Goal: Task Accomplishment & Management: Complete application form

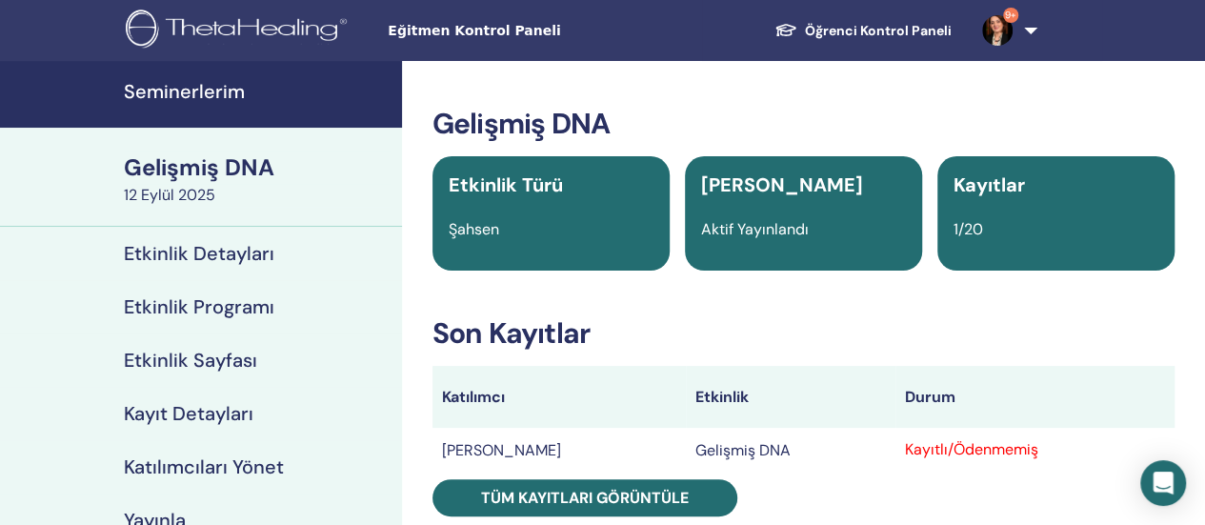
click at [137, 169] on font "Gelişmiş DNA" at bounding box center [199, 167] width 151 height 30
click at [233, 363] on font "Etkinlik Sayfası" at bounding box center [190, 360] width 133 height 25
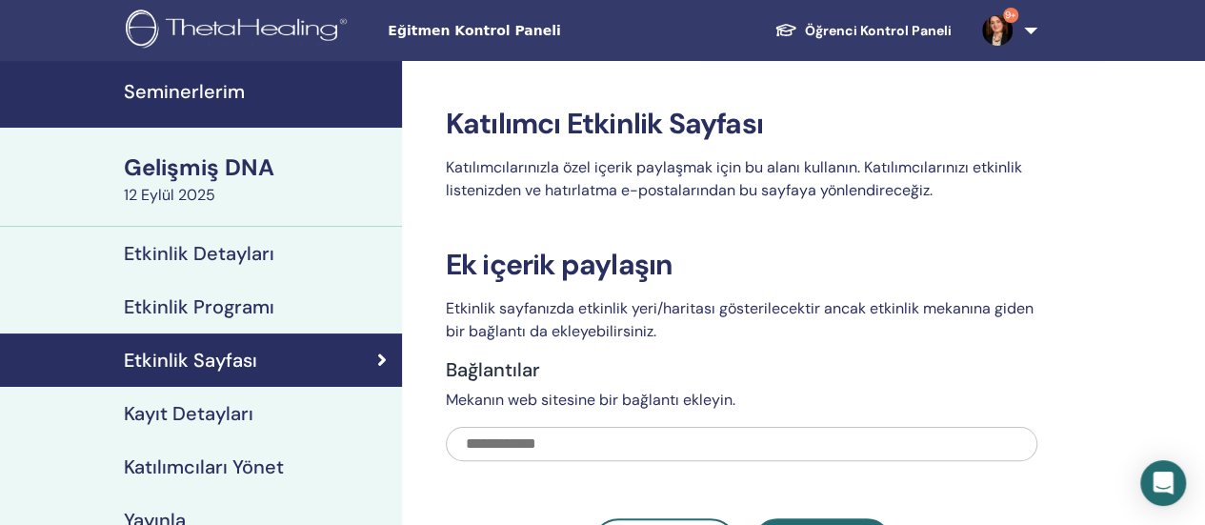
click at [877, 35] on font "Öğrenci Kontrol Paneli" at bounding box center [878, 30] width 147 height 17
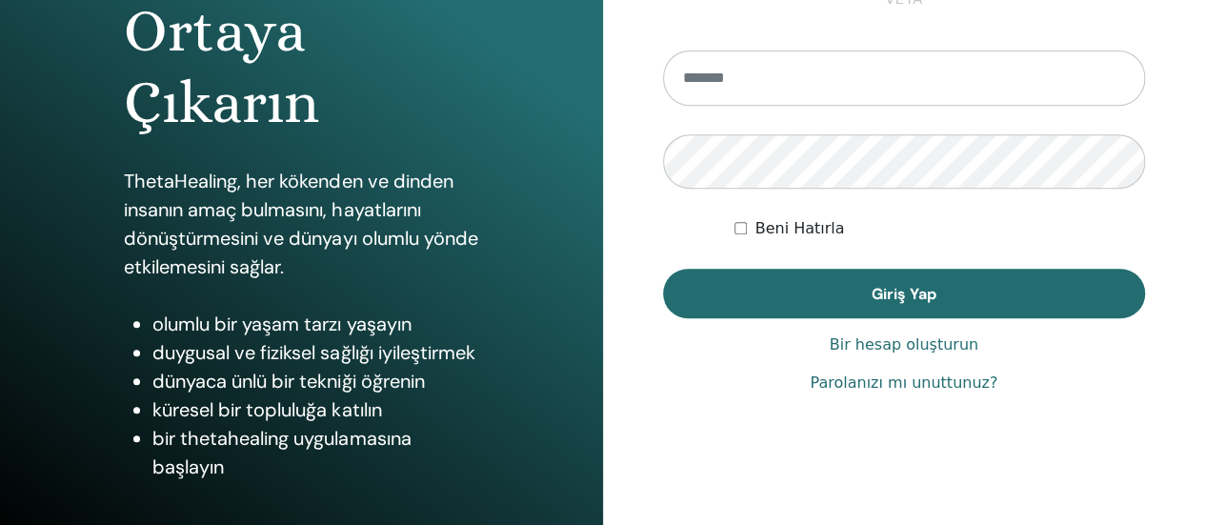
scroll to position [389, 0]
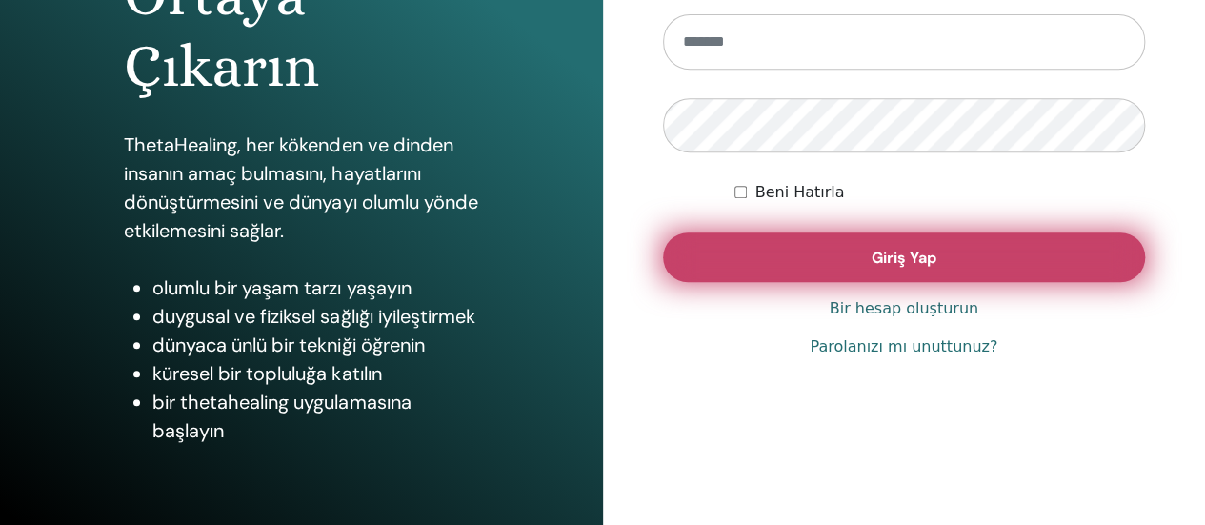
type input "**********"
click at [821, 258] on button "Giriş Yap" at bounding box center [904, 257] width 483 height 50
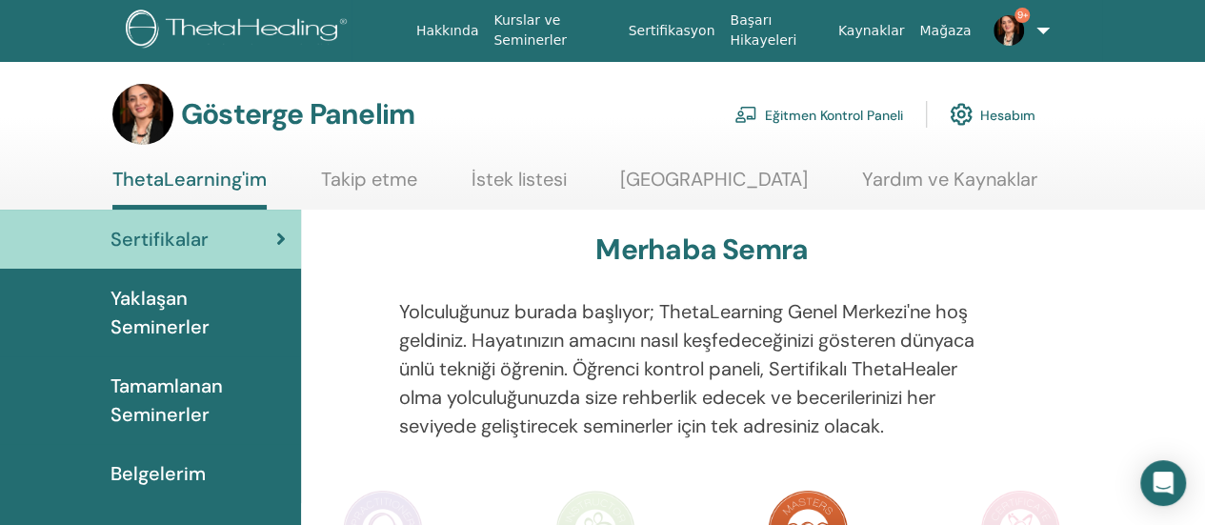
click at [147, 306] on font "Yaklaşan Seminerler" at bounding box center [160, 312] width 99 height 53
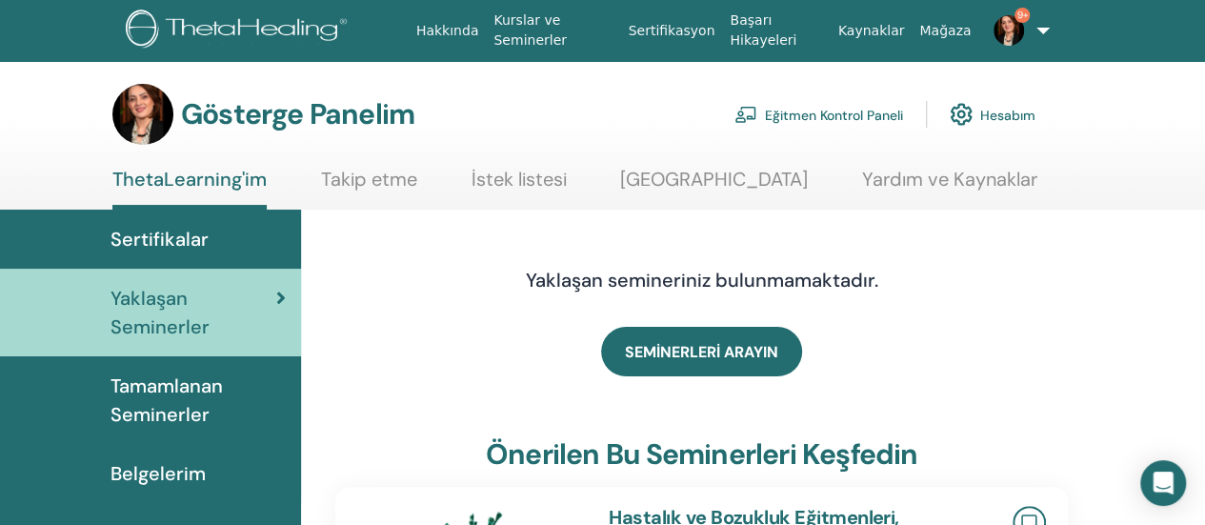
click at [855, 108] on font "Eğitmen Kontrol Paneli" at bounding box center [834, 115] width 138 height 17
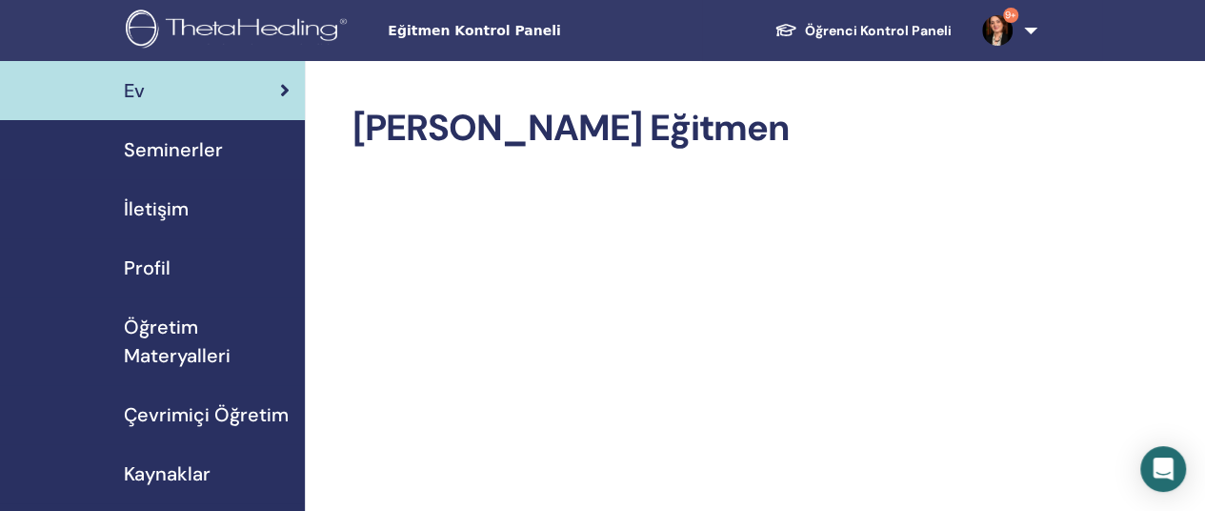
click at [162, 148] on font "Seminerler" at bounding box center [173, 149] width 99 height 25
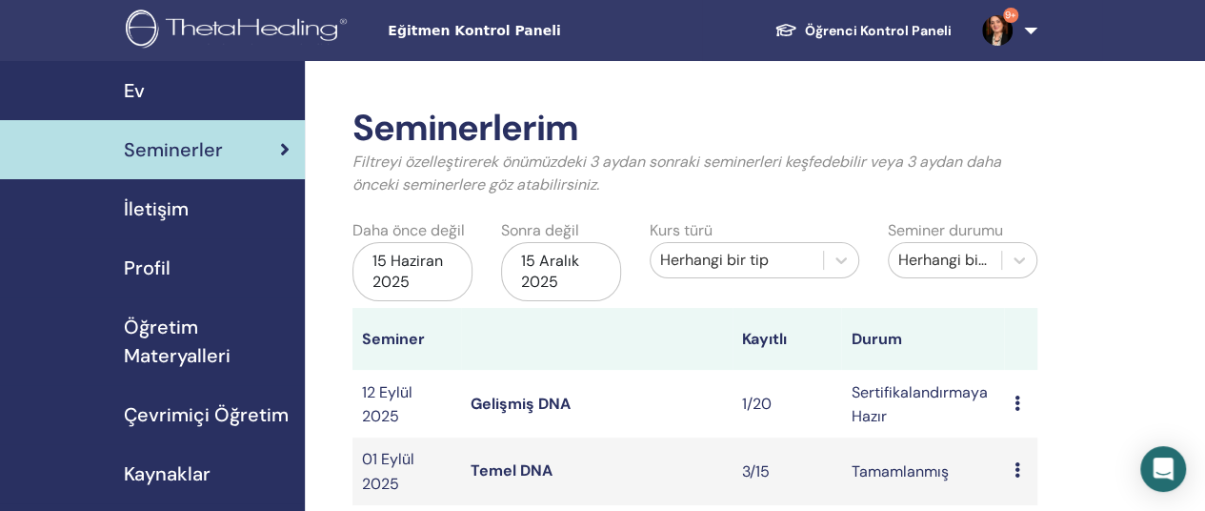
click at [533, 398] on font "Gelişmiş DNA" at bounding box center [521, 403] width 100 height 20
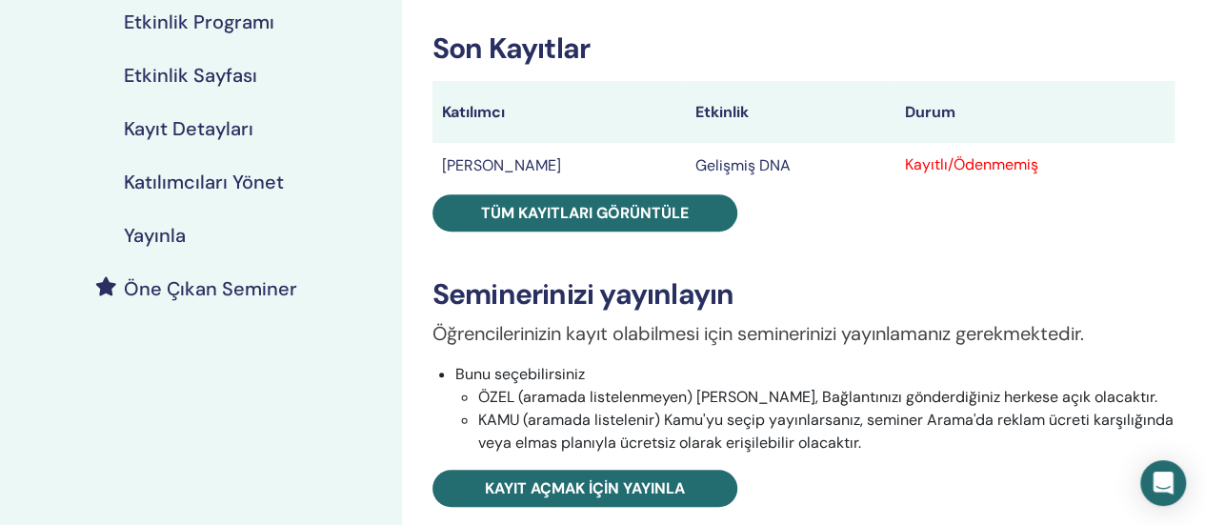
scroll to position [286, 0]
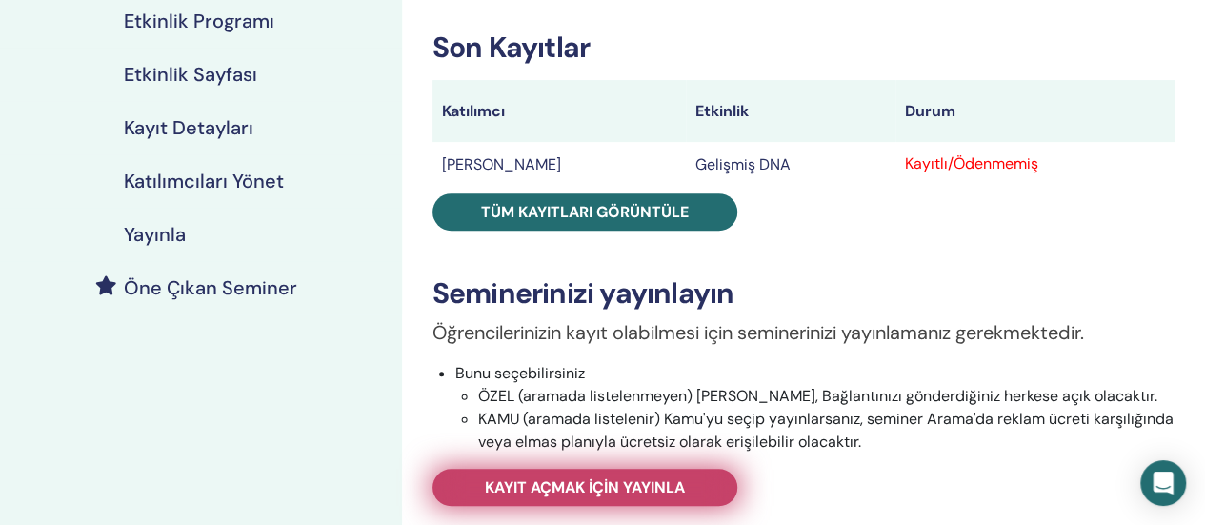
click at [556, 491] on font "Kayıt açmak için yayınla" at bounding box center [585, 487] width 200 height 20
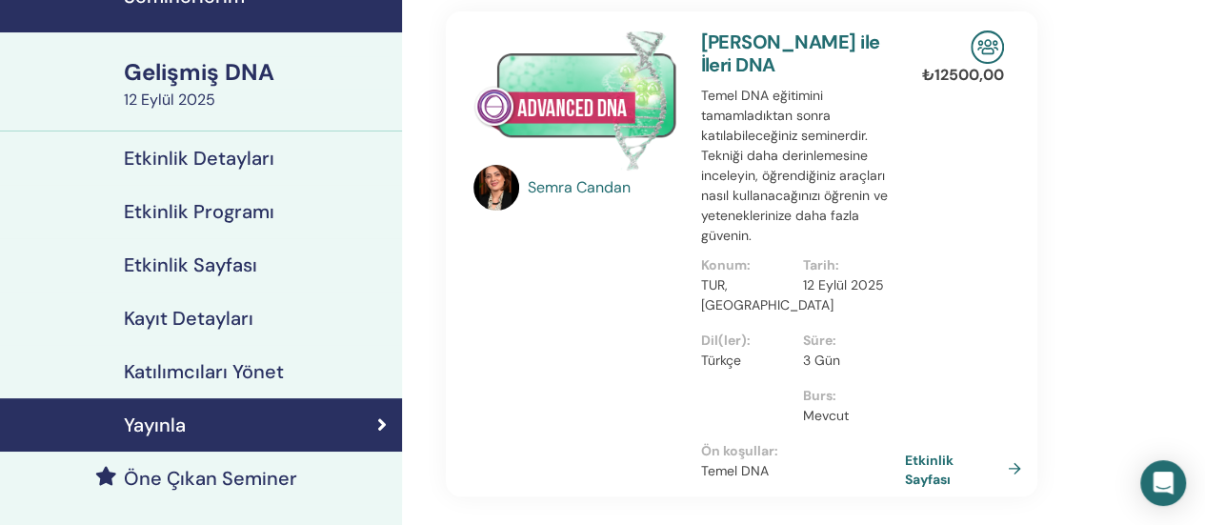
scroll to position [95, 0]
click at [947, 452] on font "Etkinlik Sayfası" at bounding box center [932, 469] width 49 height 35
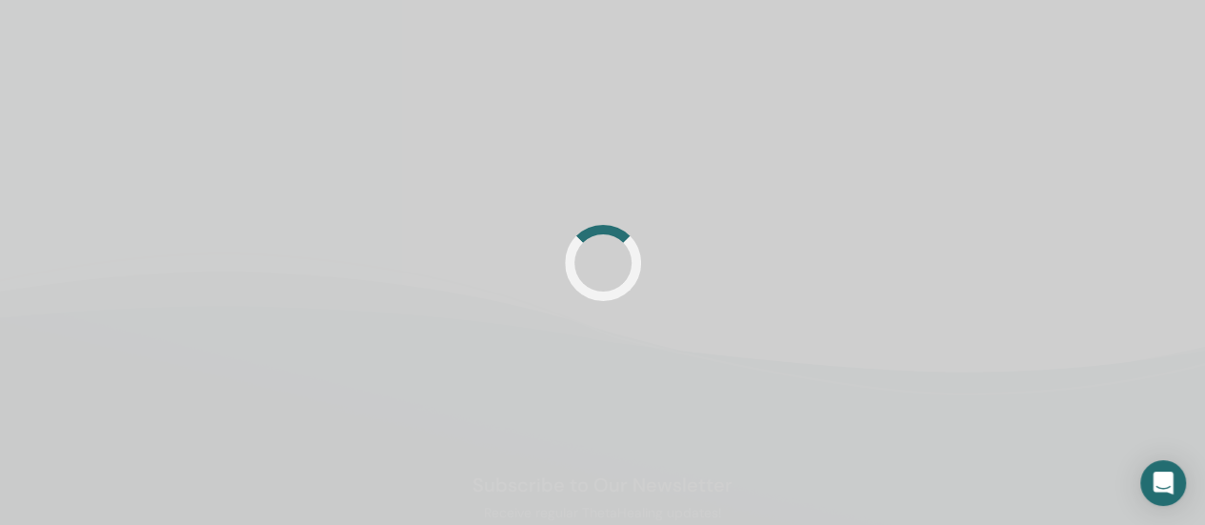
scroll to position [95, 0]
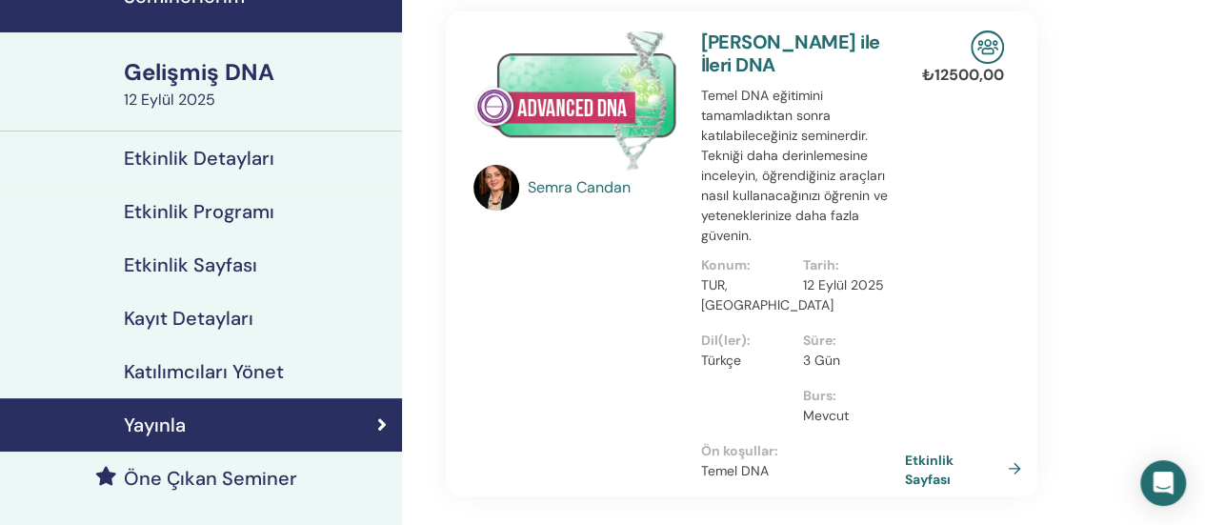
click at [168, 148] on font "Etkinlik Detayları" at bounding box center [199, 158] width 151 height 25
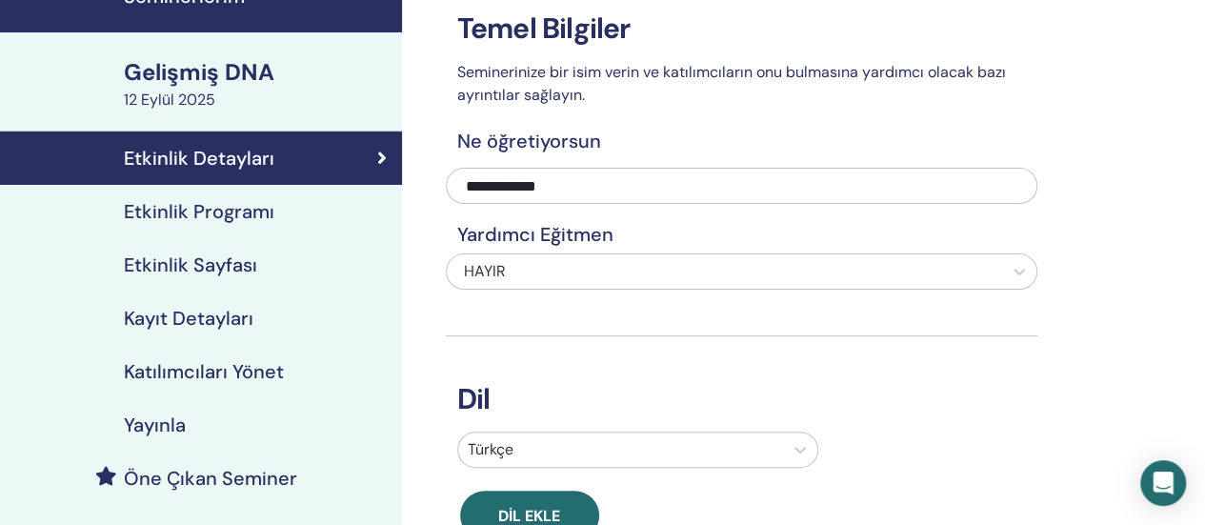
click at [177, 79] on font "Gelişmiş DNA" at bounding box center [199, 72] width 151 height 30
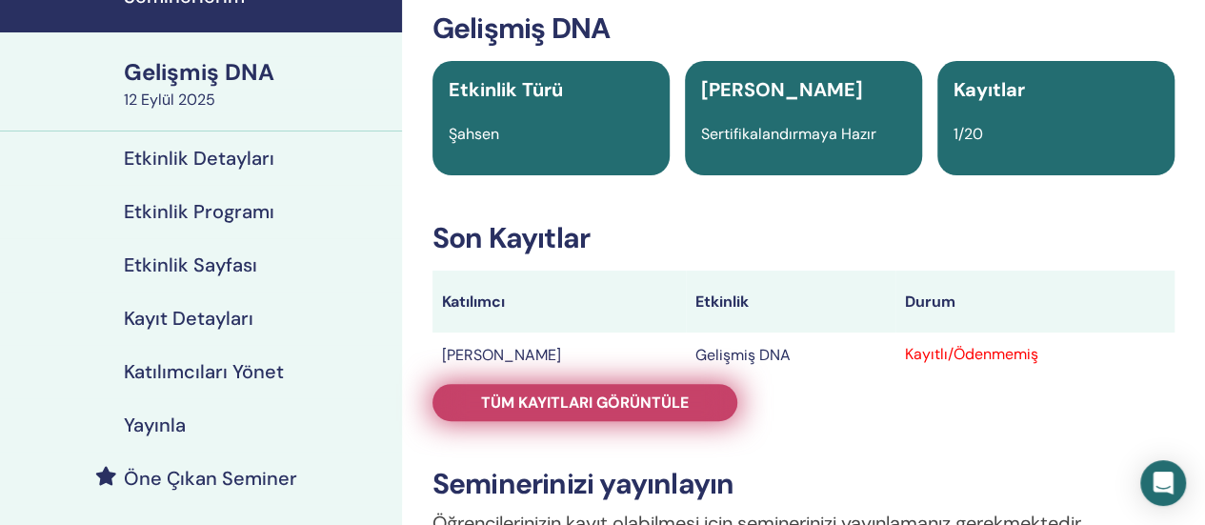
click at [605, 407] on font "Tüm kayıtları görüntüle" at bounding box center [585, 402] width 208 height 20
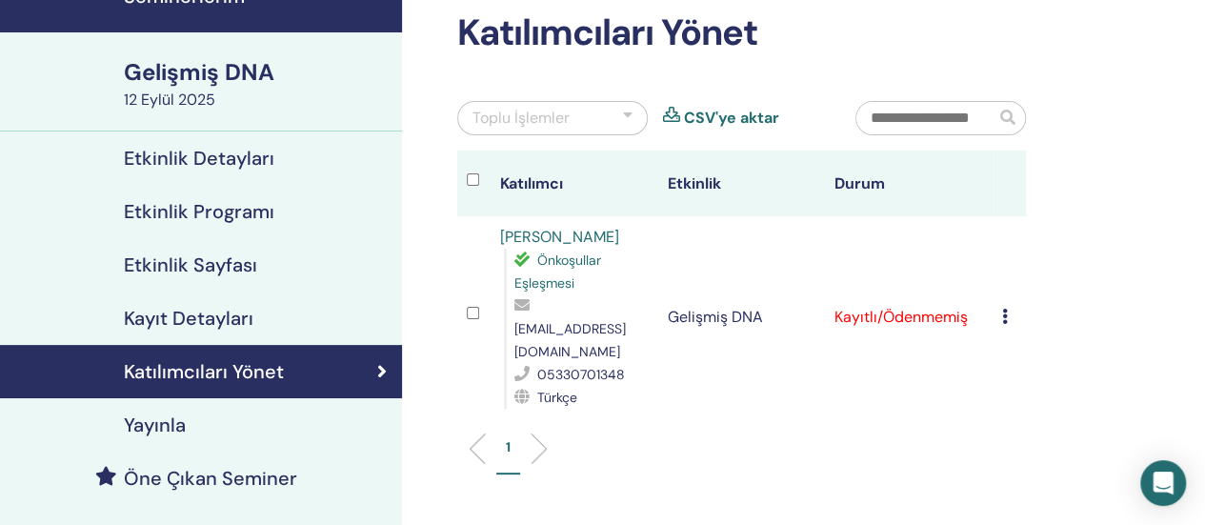
click at [1006, 309] on icon at bounding box center [1005, 316] width 6 height 15
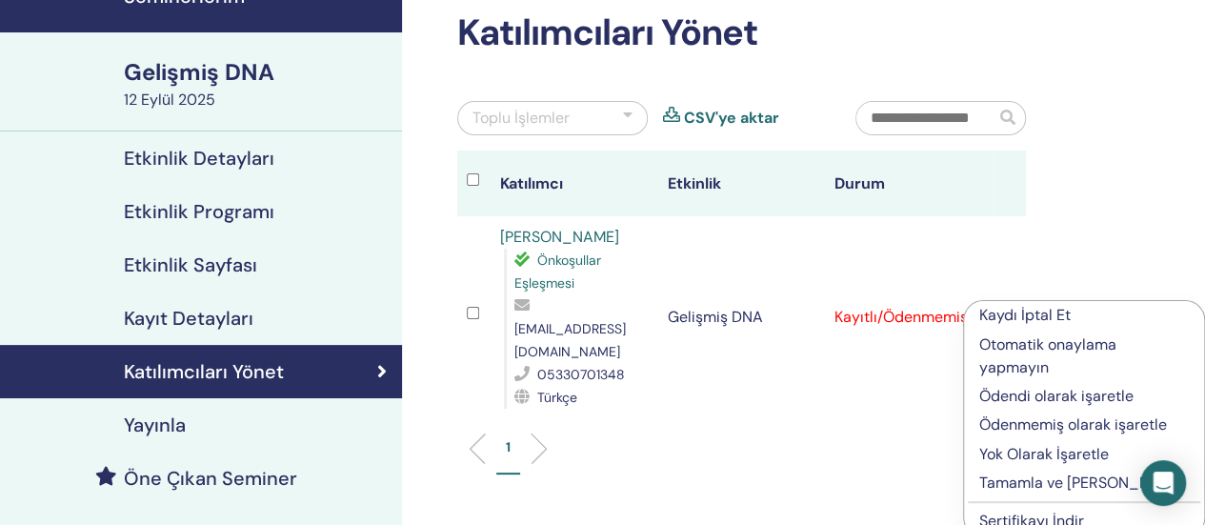
click at [1054, 473] on font "Tamamla ve Onayla" at bounding box center [1082, 483] width 207 height 20
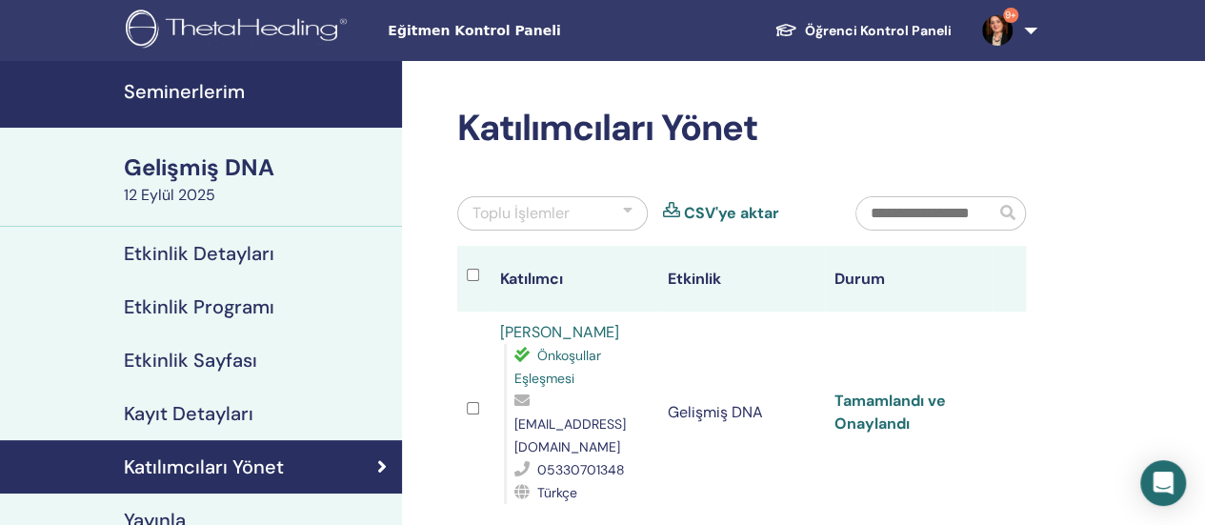
click at [895, 396] on font "Tamamlandı ve Onaylandı" at bounding box center [889, 412] width 111 height 43
click at [224, 362] on font "Etkinlik Sayfası" at bounding box center [190, 360] width 133 height 25
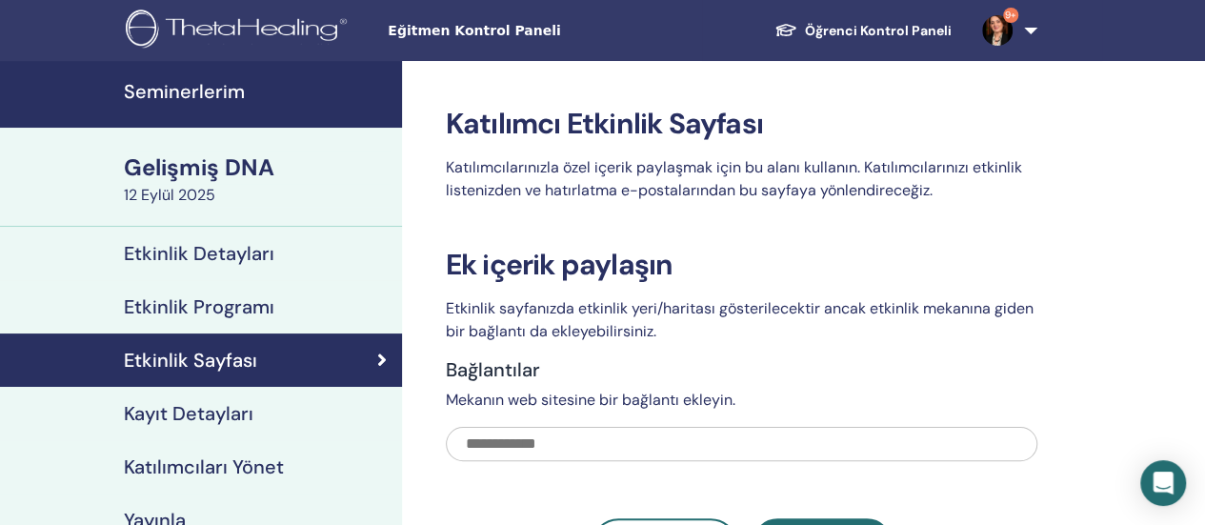
click at [147, 166] on font "Gelişmiş DNA" at bounding box center [199, 167] width 151 height 30
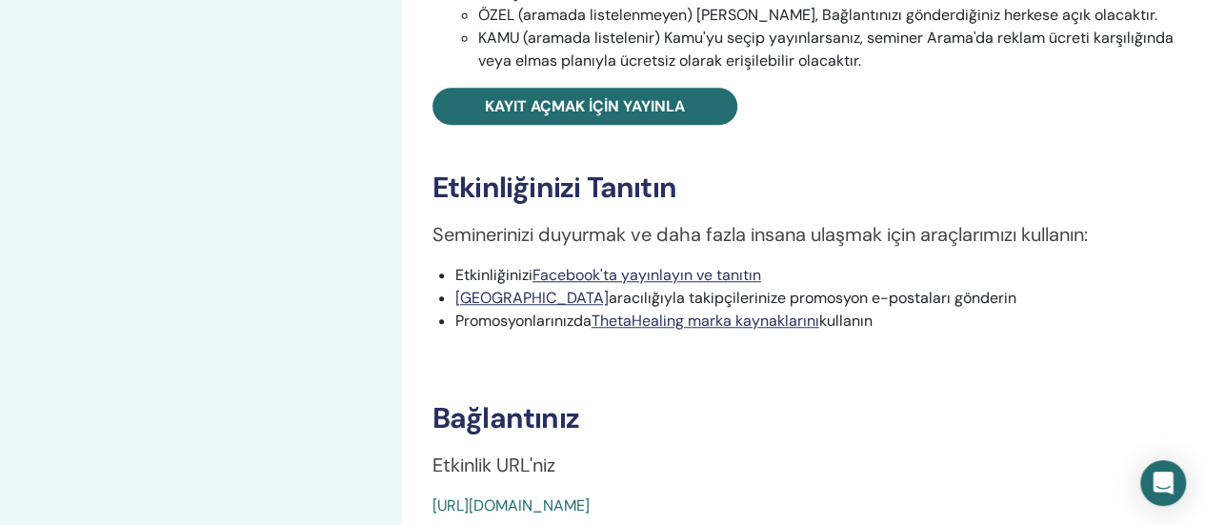
scroll to position [762, 0]
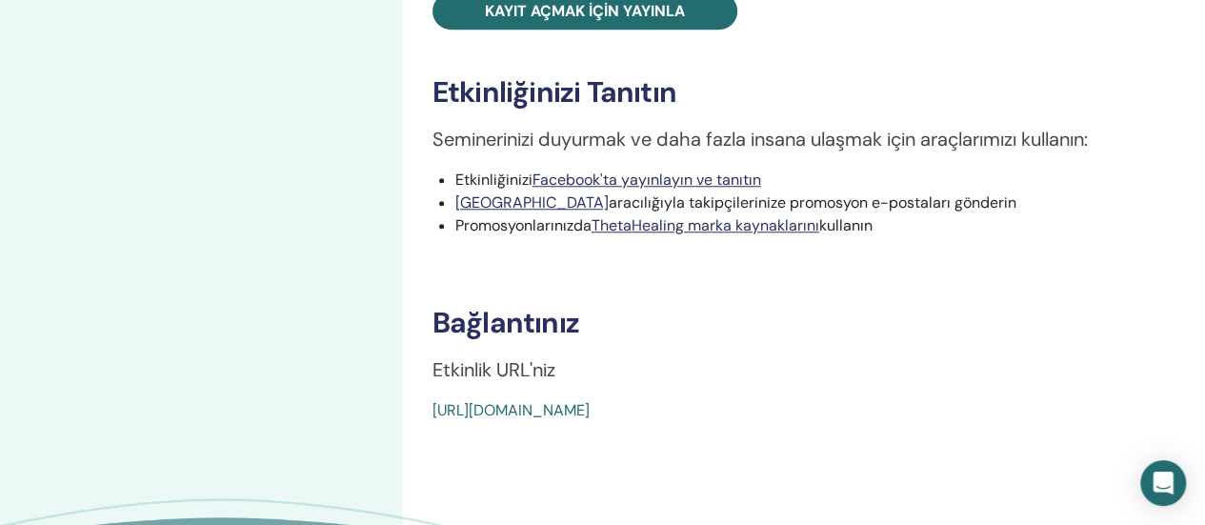
drag, startPoint x: 917, startPoint y: 410, endPoint x: 410, endPoint y: 407, distance: 507.8
copy font "https://www.thetahealing.com/seminer-377229-detayları.html"
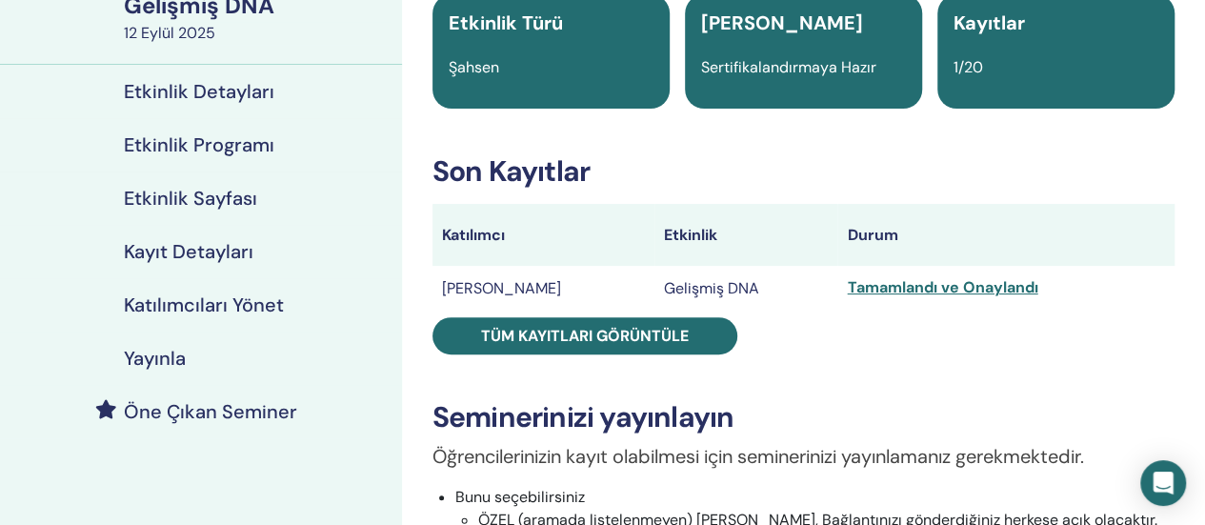
scroll to position [0, 0]
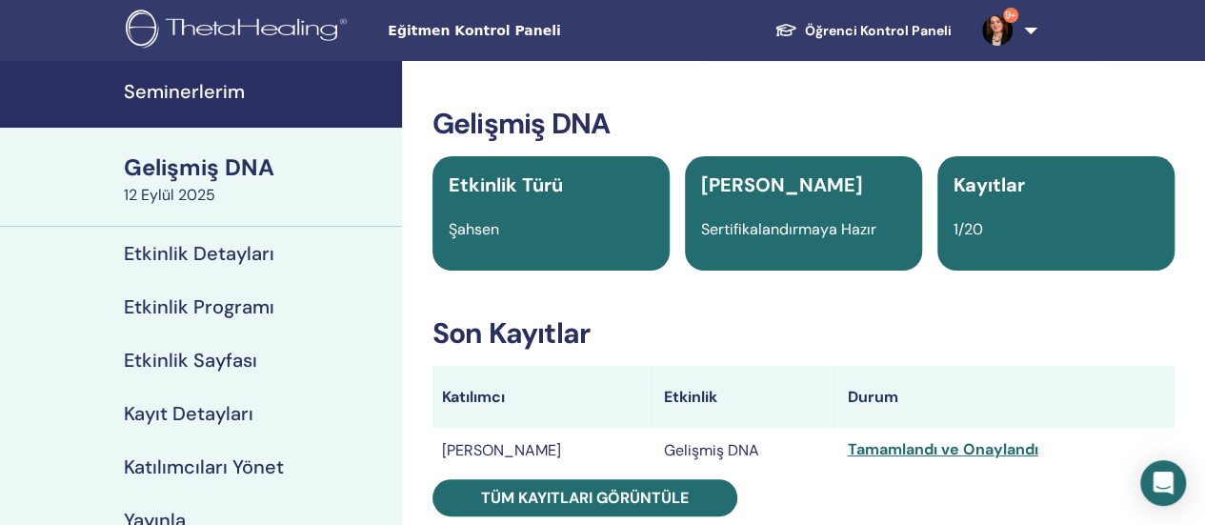
click at [196, 311] on font "Etkinlik Programı" at bounding box center [199, 306] width 151 height 25
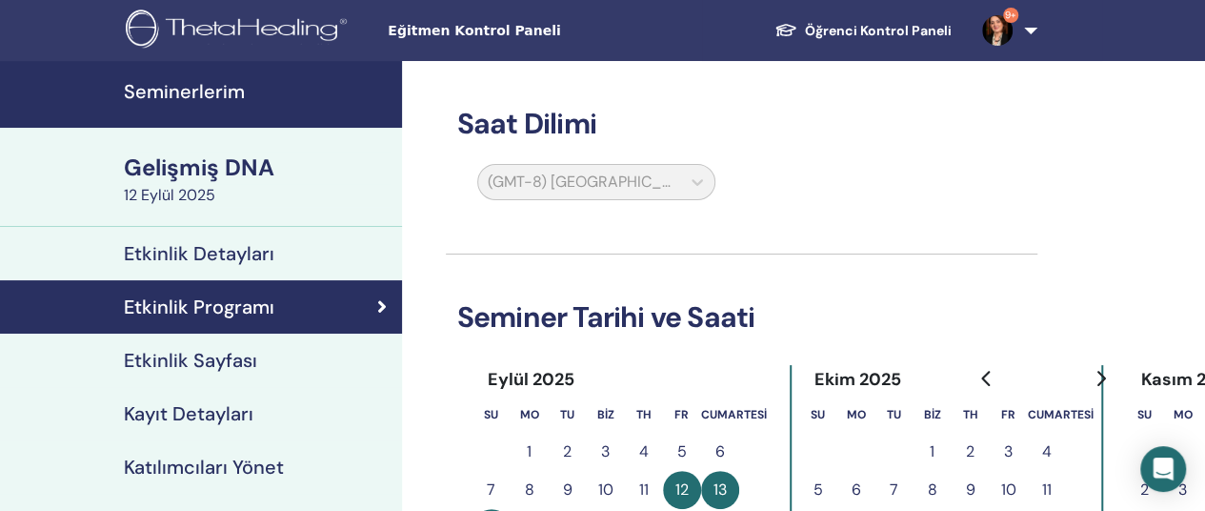
click at [201, 175] on font "Gelişmiş DNA" at bounding box center [199, 167] width 151 height 30
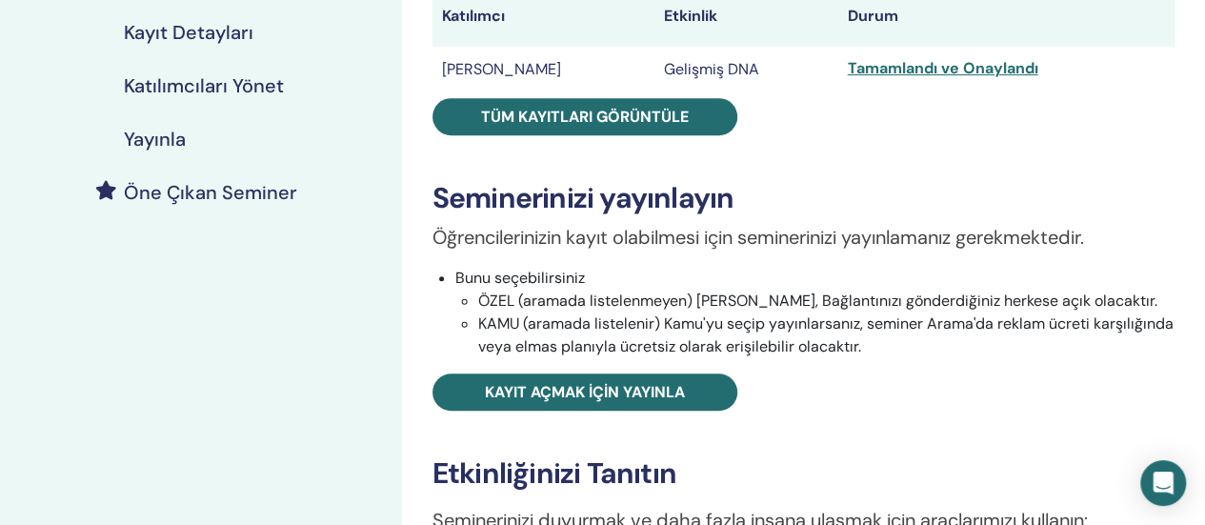
scroll to position [476, 0]
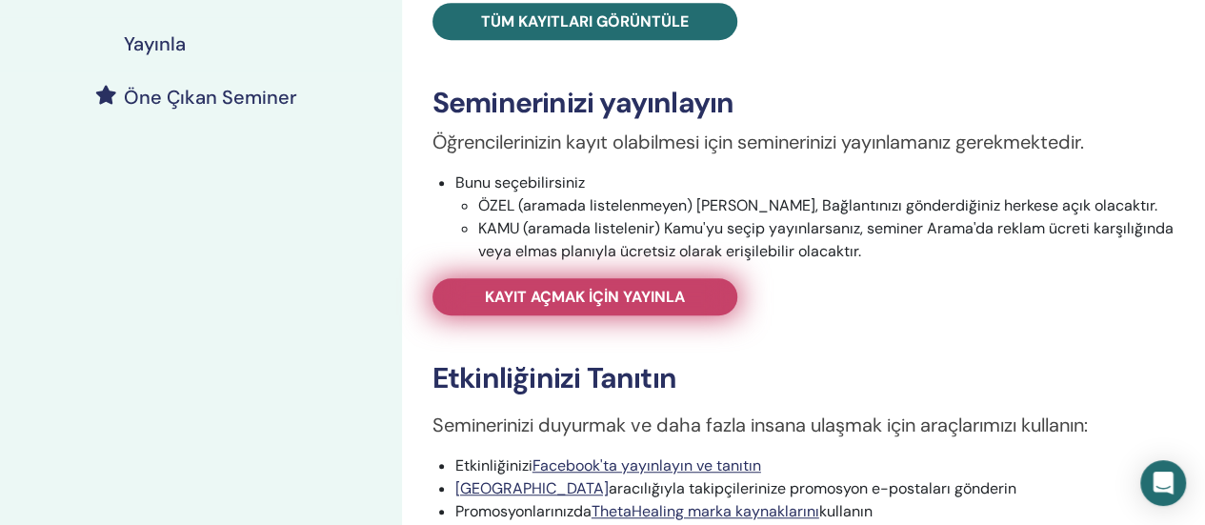
click at [529, 302] on font "Kayıt açmak için yayınla" at bounding box center [585, 297] width 200 height 20
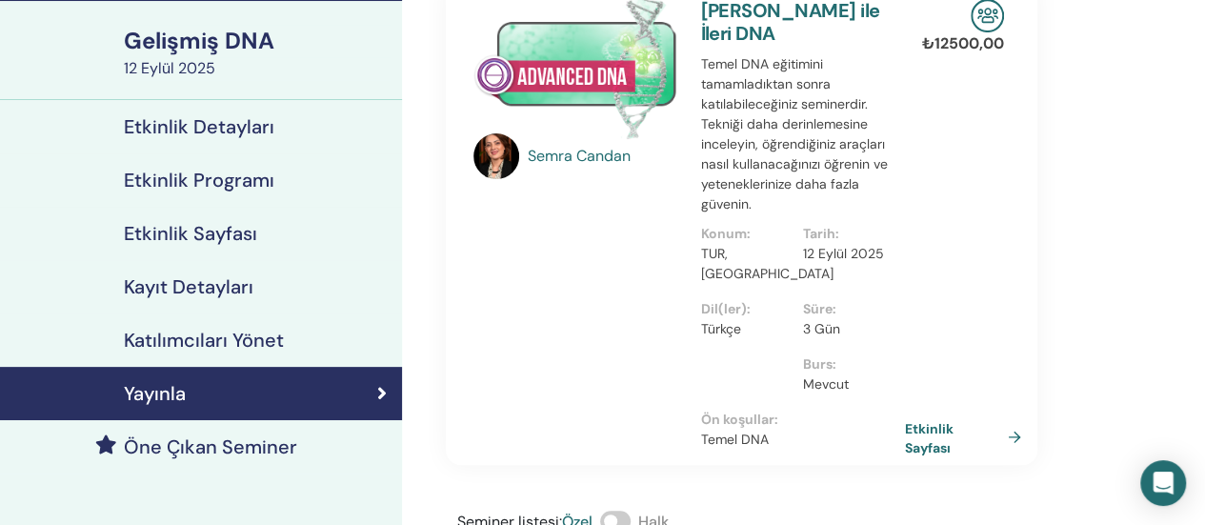
scroll to position [95, 0]
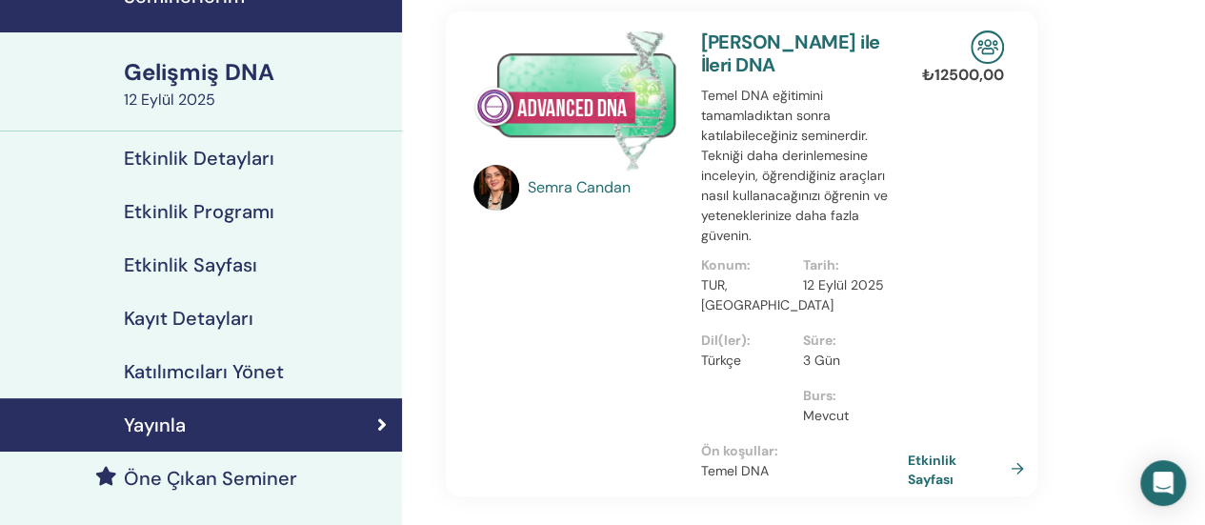
click at [947, 452] on font "Etkinlik Sayfası" at bounding box center [932, 469] width 49 height 35
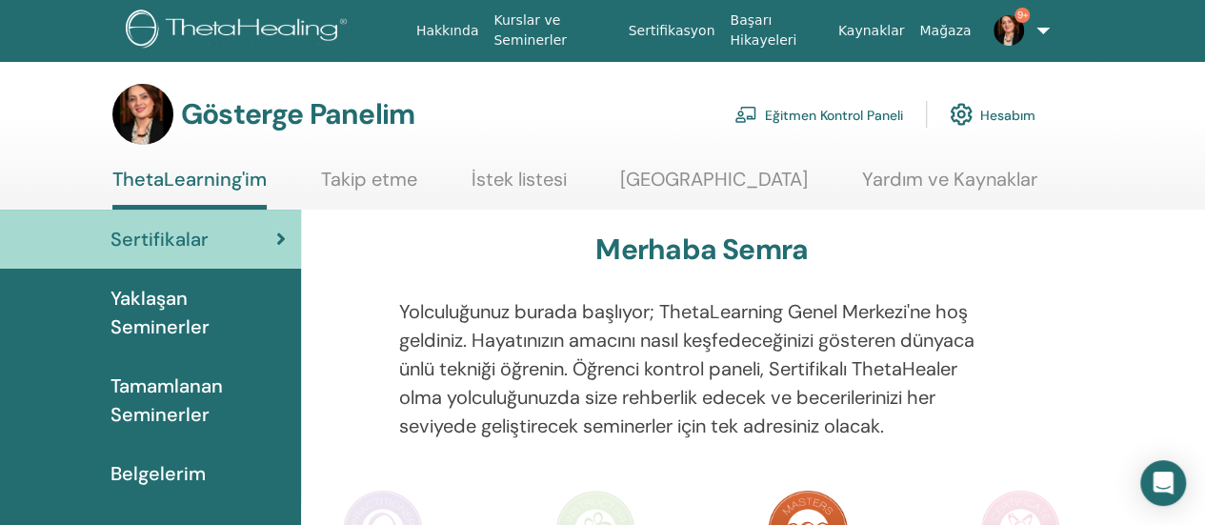
click at [796, 118] on font "Eğitmen Kontrol Paneli" at bounding box center [834, 115] width 138 height 17
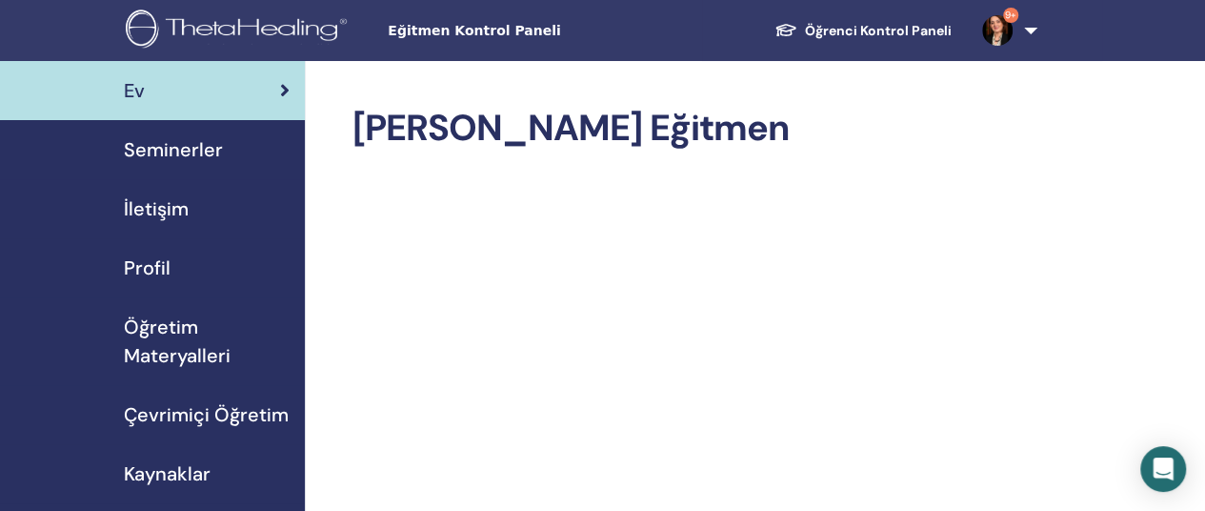
click at [177, 146] on font "Seminerler" at bounding box center [173, 149] width 99 height 25
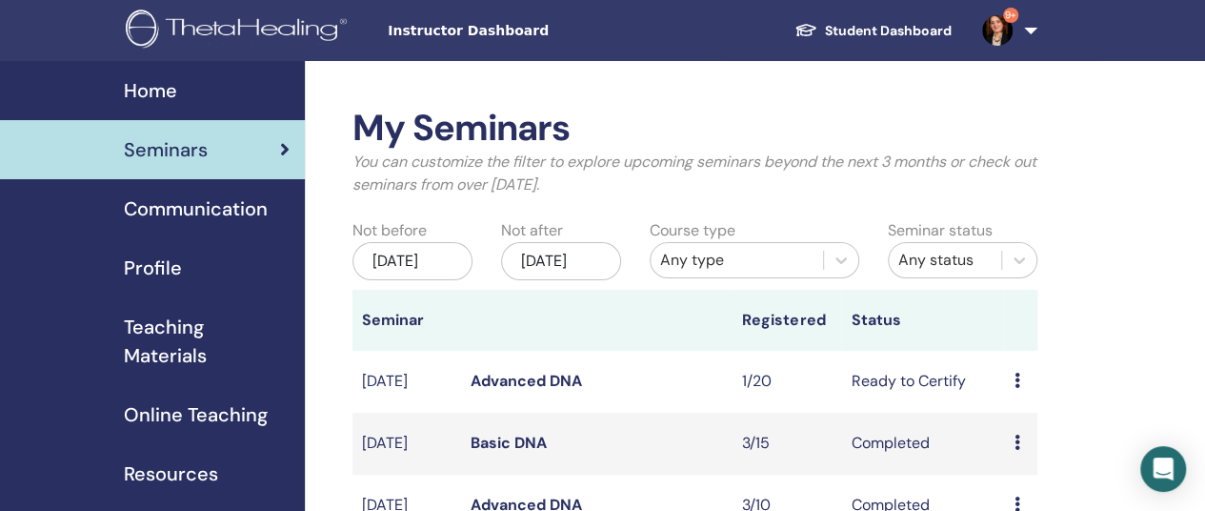
click at [391, 262] on div "[DATE]" at bounding box center [412, 261] width 120 height 38
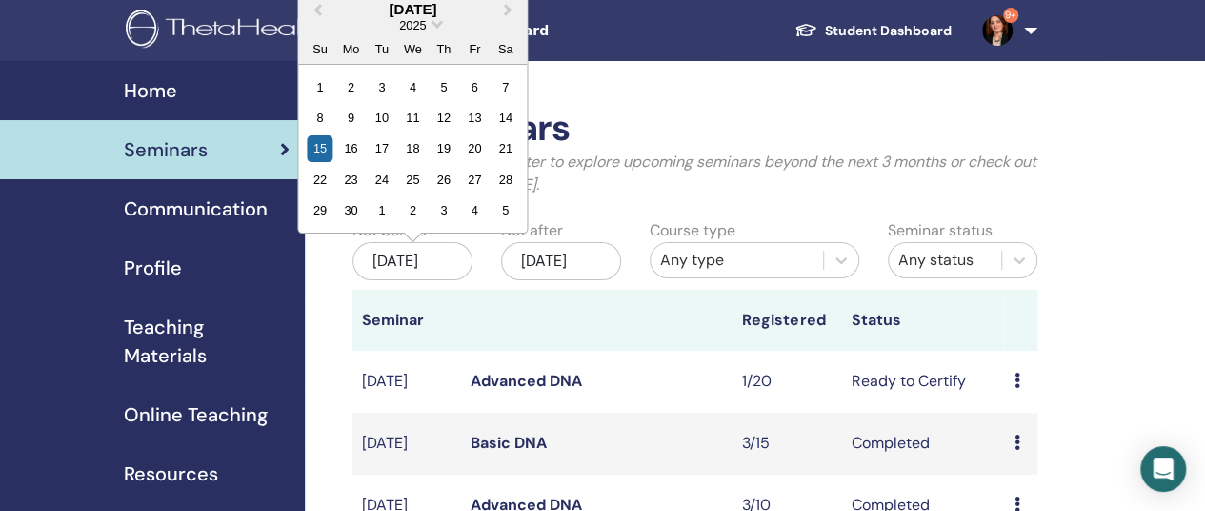
click at [391, 262] on div "[DATE]" at bounding box center [412, 261] width 120 height 38
click at [160, 148] on span "Seminars" at bounding box center [166, 149] width 84 height 29
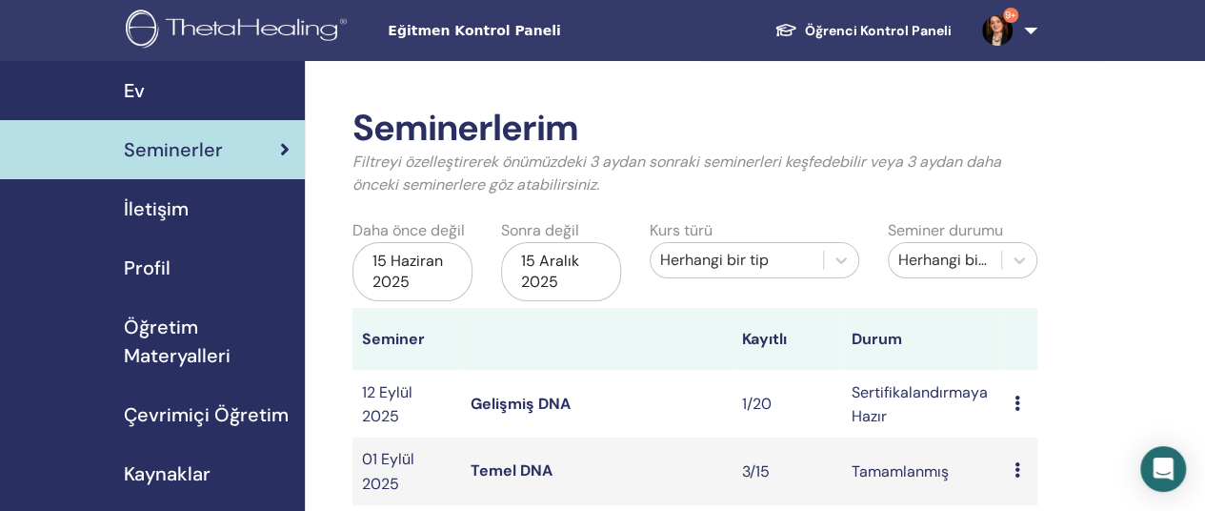
click at [158, 349] on font "Öğretim Materyalleri" at bounding box center [177, 340] width 107 height 53
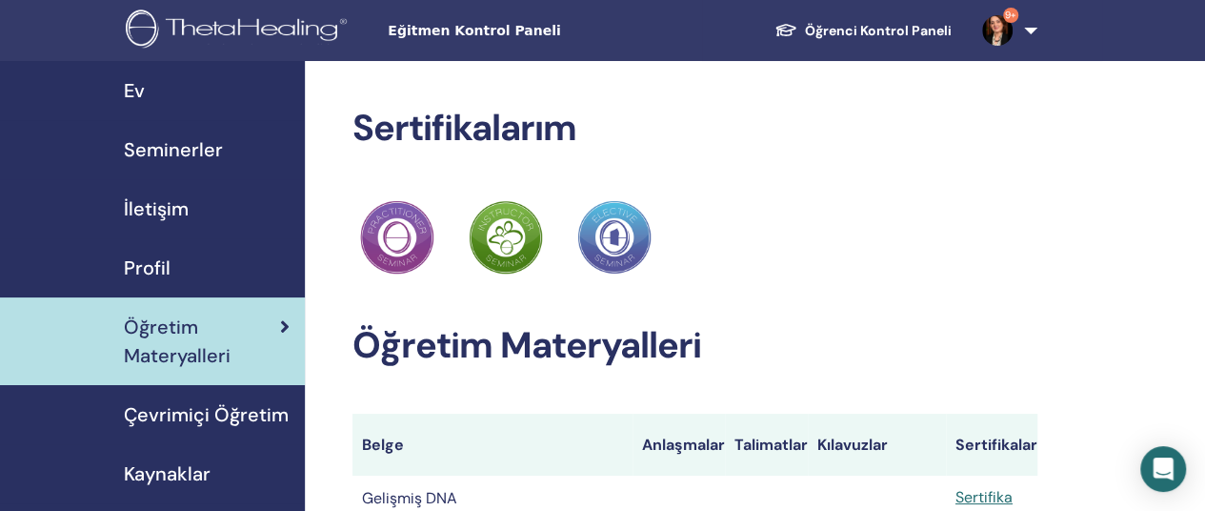
scroll to position [95, 0]
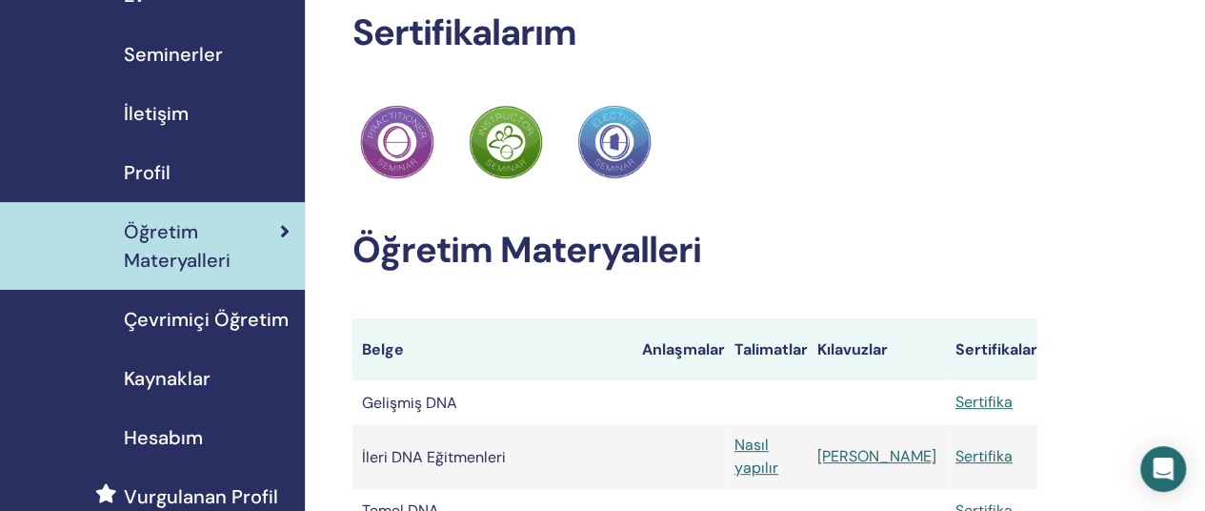
click font "Seminerler"
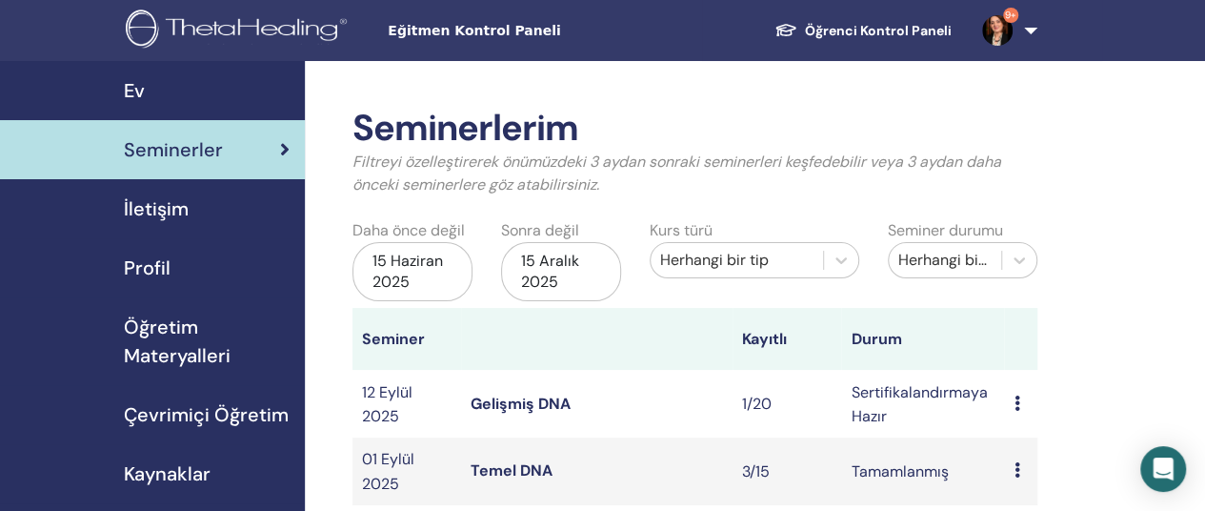
click at [131, 89] on font "Ev" at bounding box center [134, 90] width 21 height 25
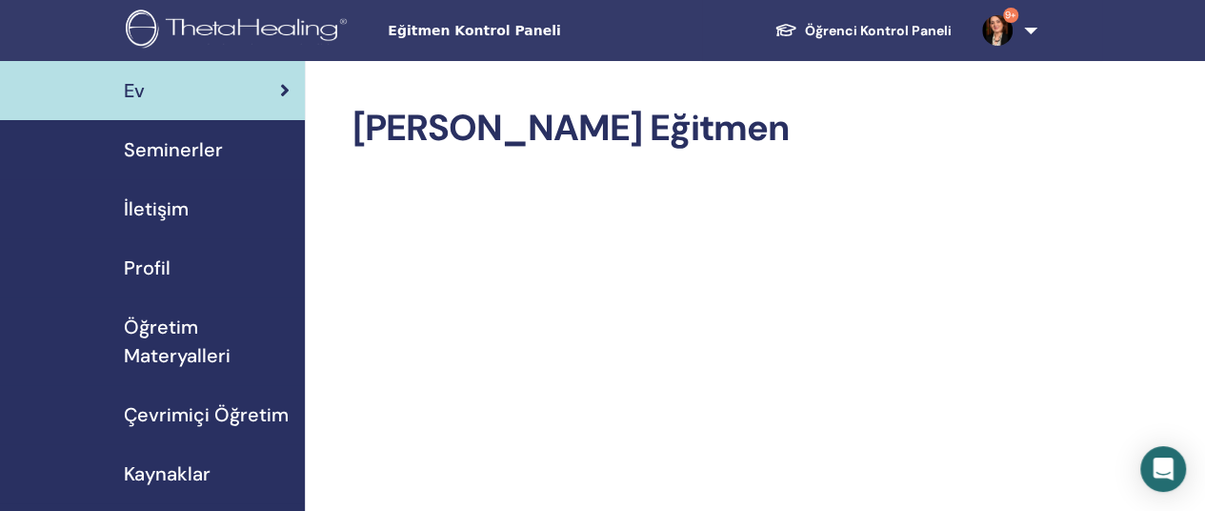
click at [166, 342] on span "Öğretim Materyalleri" at bounding box center [207, 340] width 166 height 57
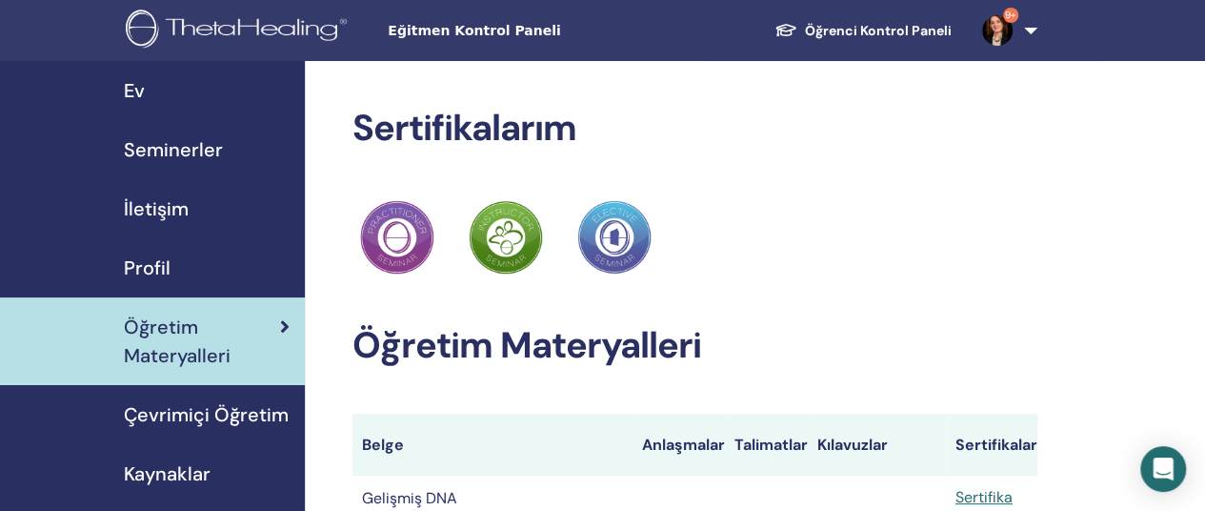
click at [181, 140] on font "Seminerler" at bounding box center [173, 149] width 99 height 25
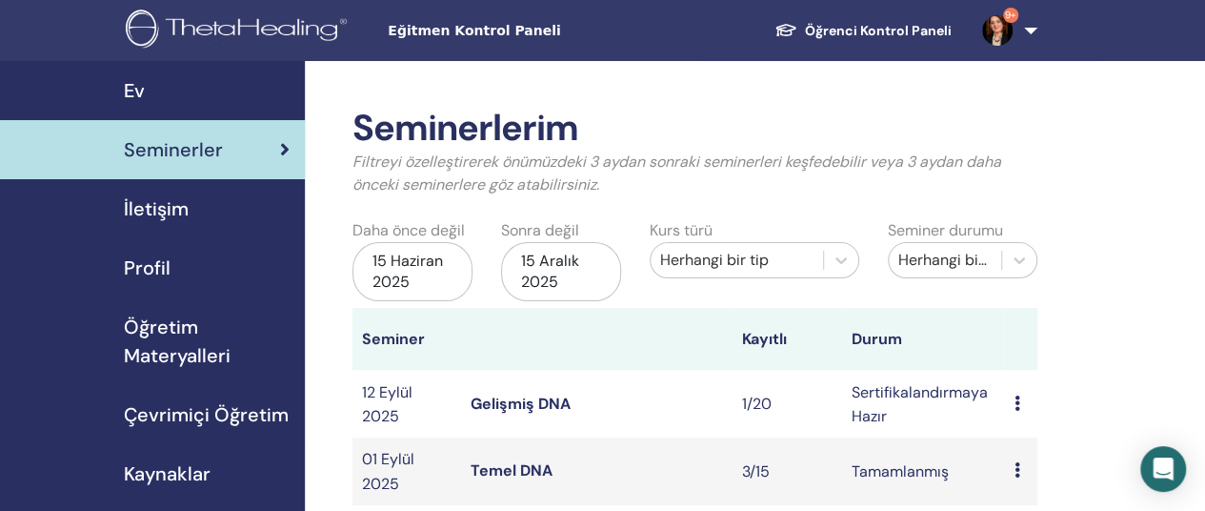
click at [538, 405] on font "Gelişmiş DNA" at bounding box center [521, 403] width 100 height 20
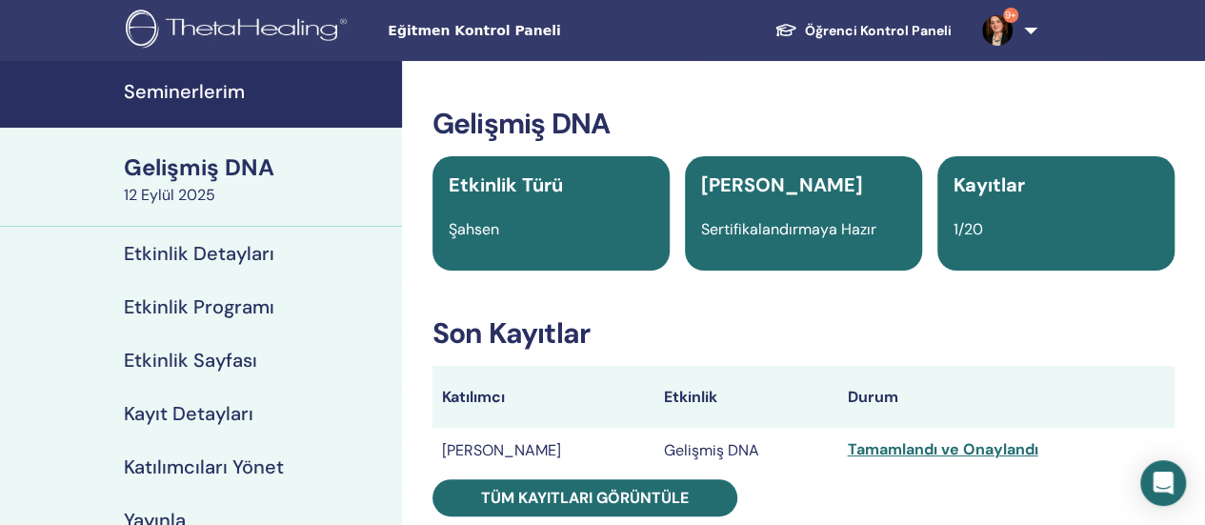
click at [215, 247] on font "Etkinlik Detayları" at bounding box center [199, 253] width 151 height 25
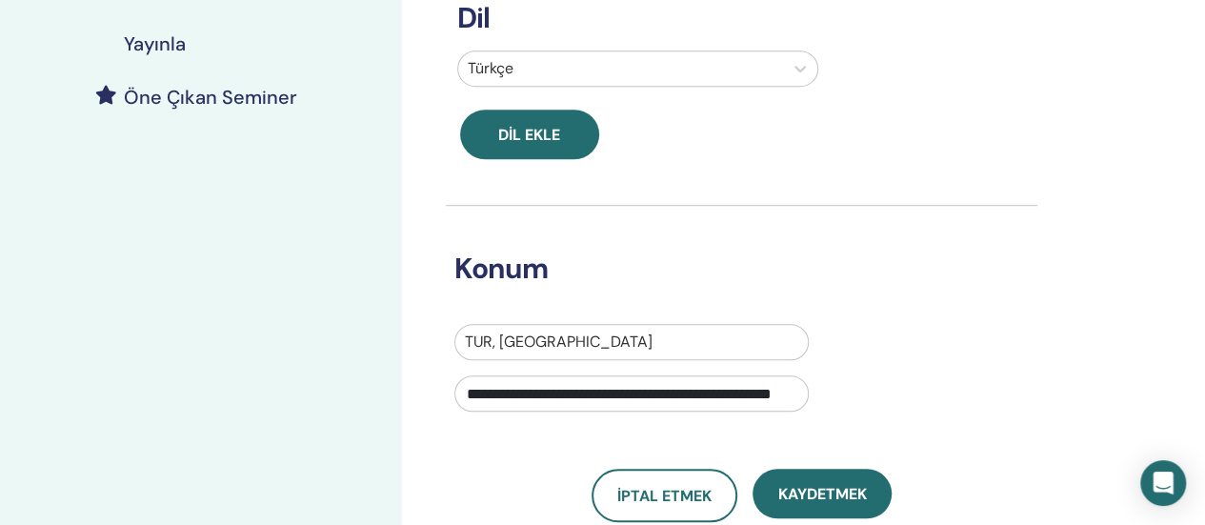
scroll to position [572, 0]
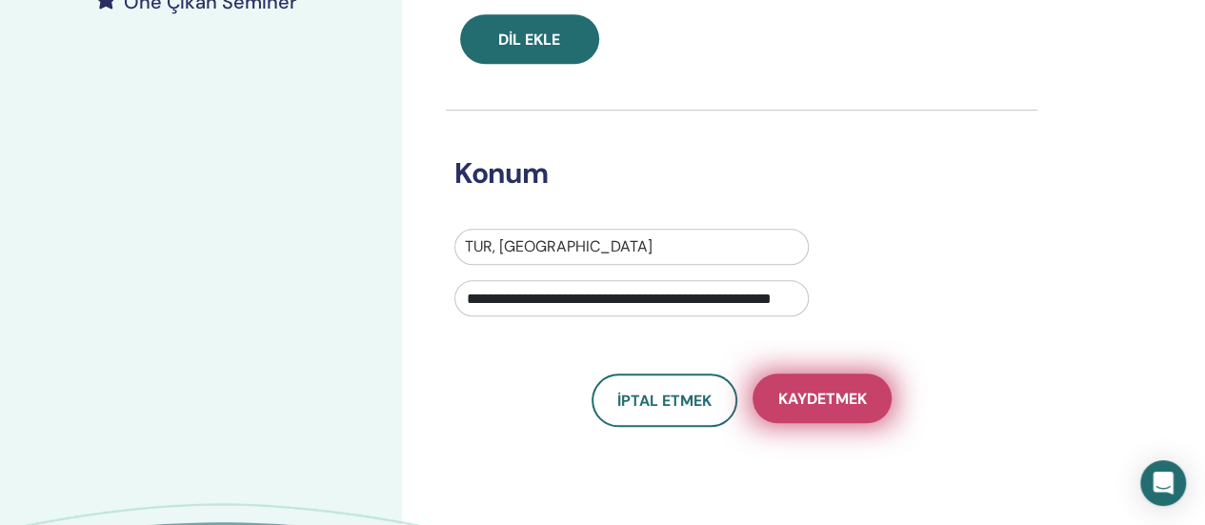
click at [814, 407] on font "Kaydetmek" at bounding box center [821, 399] width 89 height 20
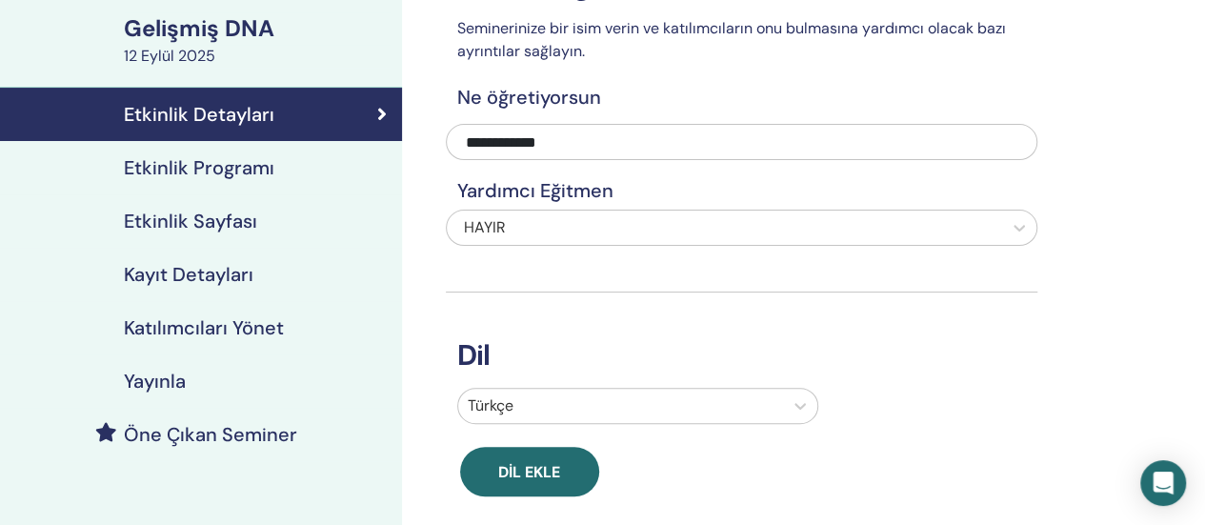
scroll to position [95, 0]
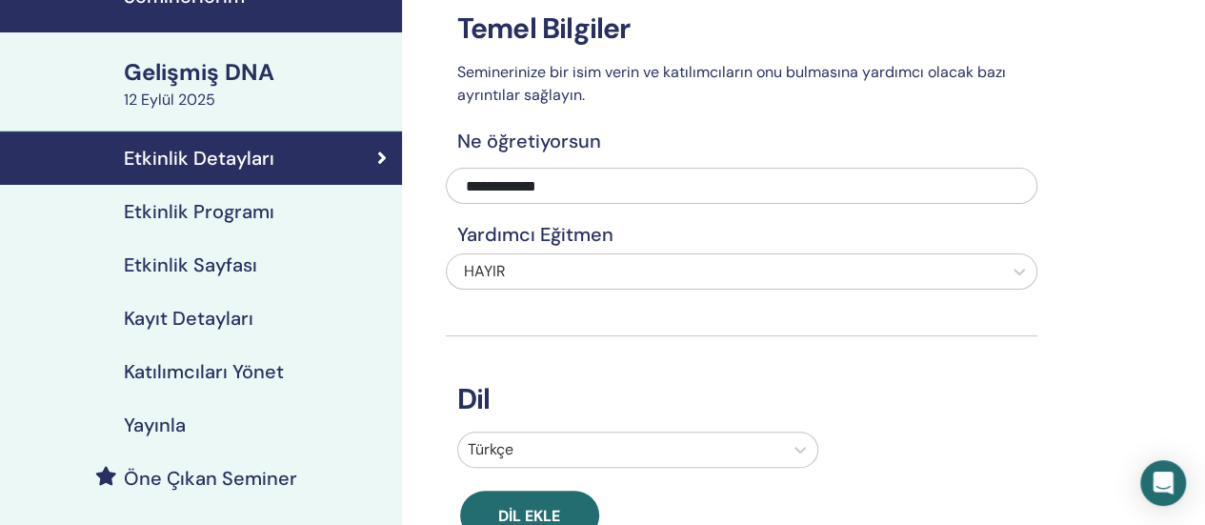
click at [604, 270] on div "HAYIR" at bounding box center [742, 271] width 592 height 36
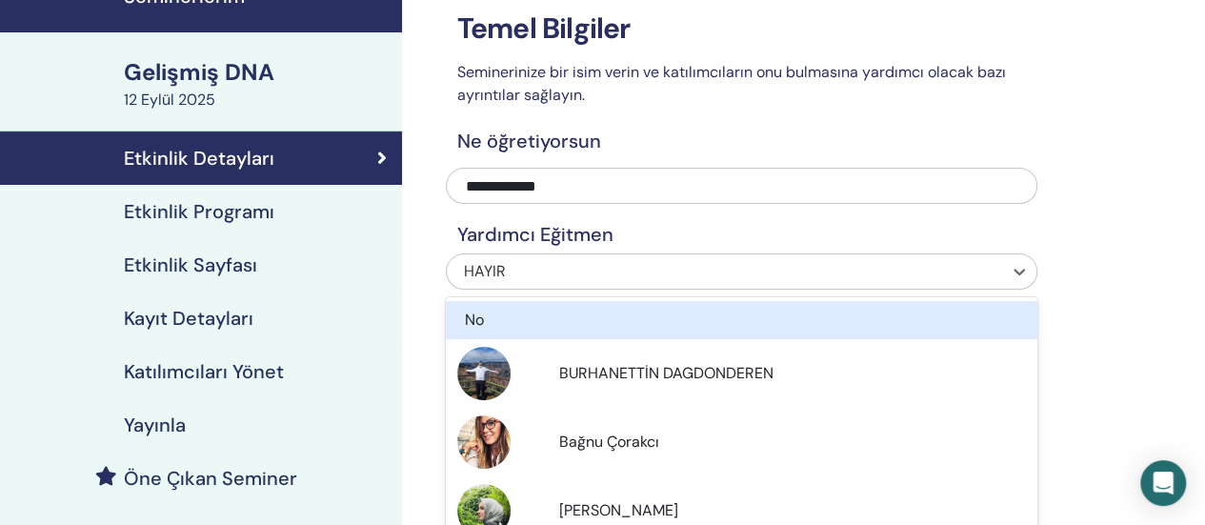
scroll to position [127, 0]
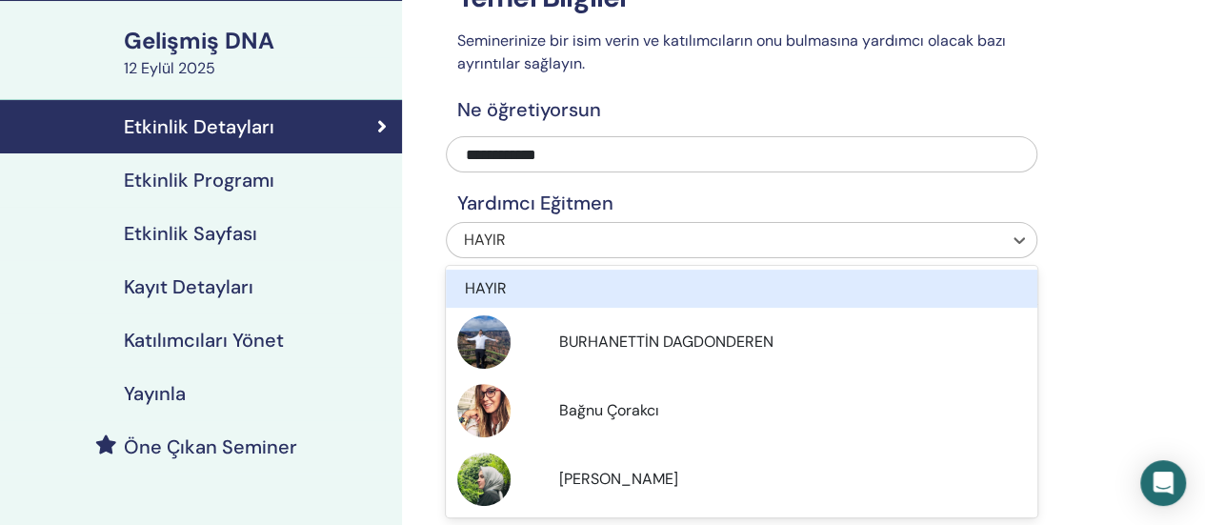
click at [604, 270] on div "HAYIR" at bounding box center [742, 289] width 592 height 38
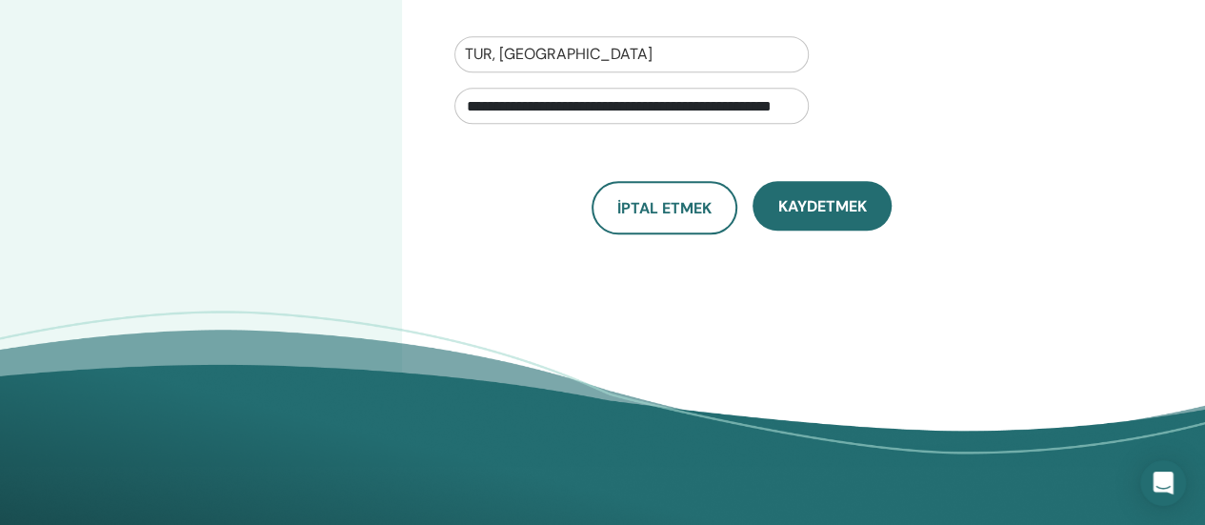
scroll to position [794, 0]
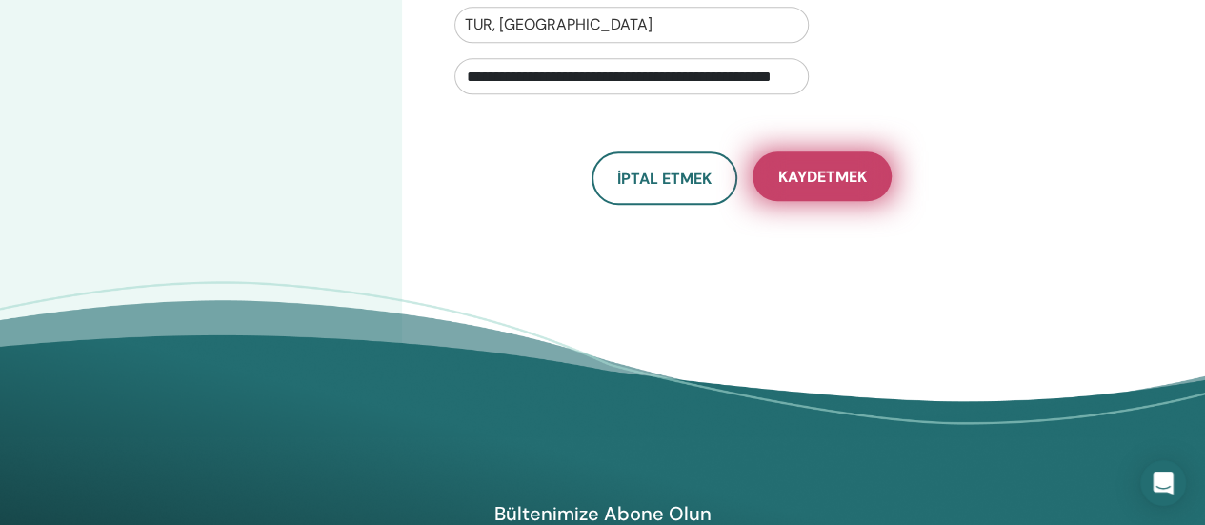
click at [816, 172] on font "Kaydetmek" at bounding box center [821, 177] width 89 height 20
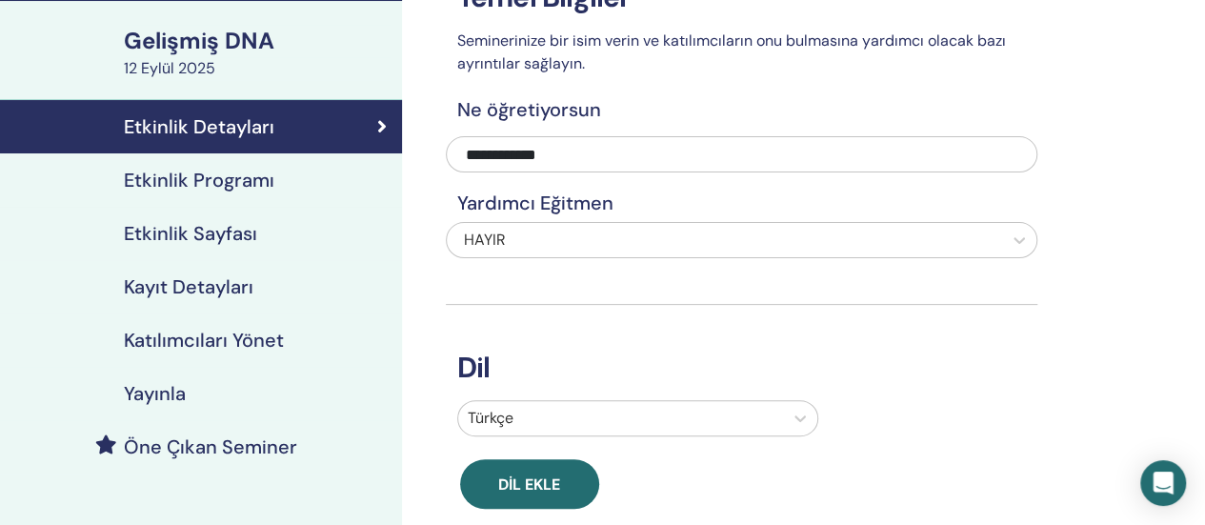
scroll to position [0, 0]
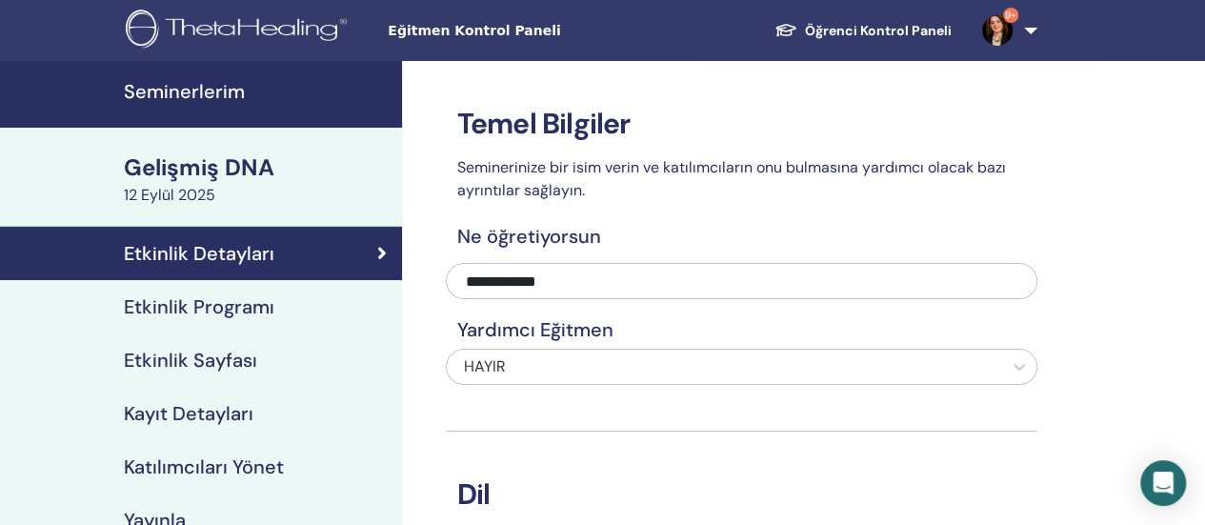
click at [248, 304] on font "Etkinlik Programı" at bounding box center [199, 306] width 151 height 25
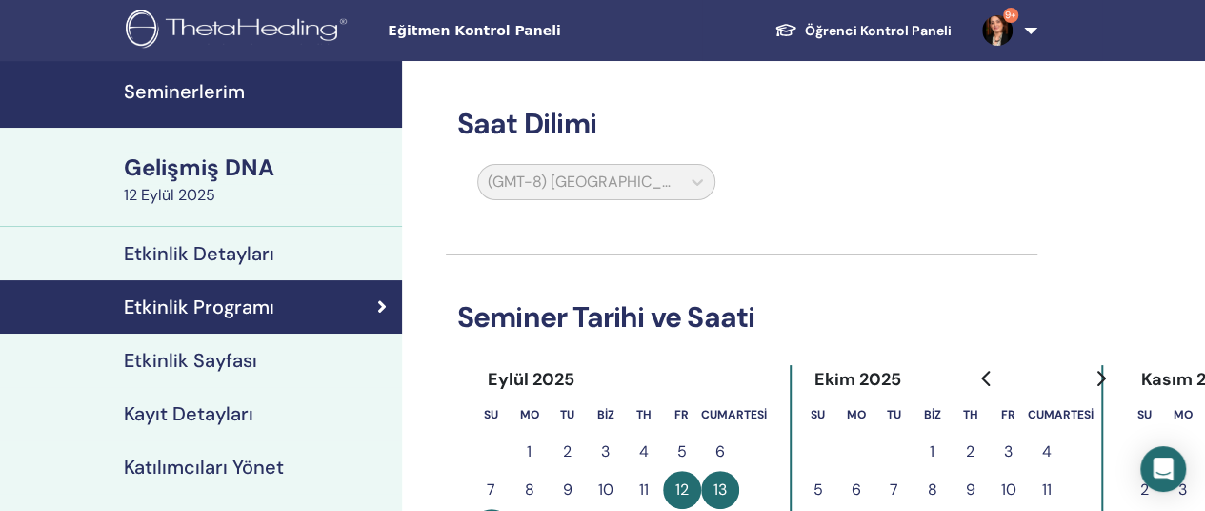
click at [239, 414] on font "Kayıt Detayları" at bounding box center [189, 413] width 130 height 25
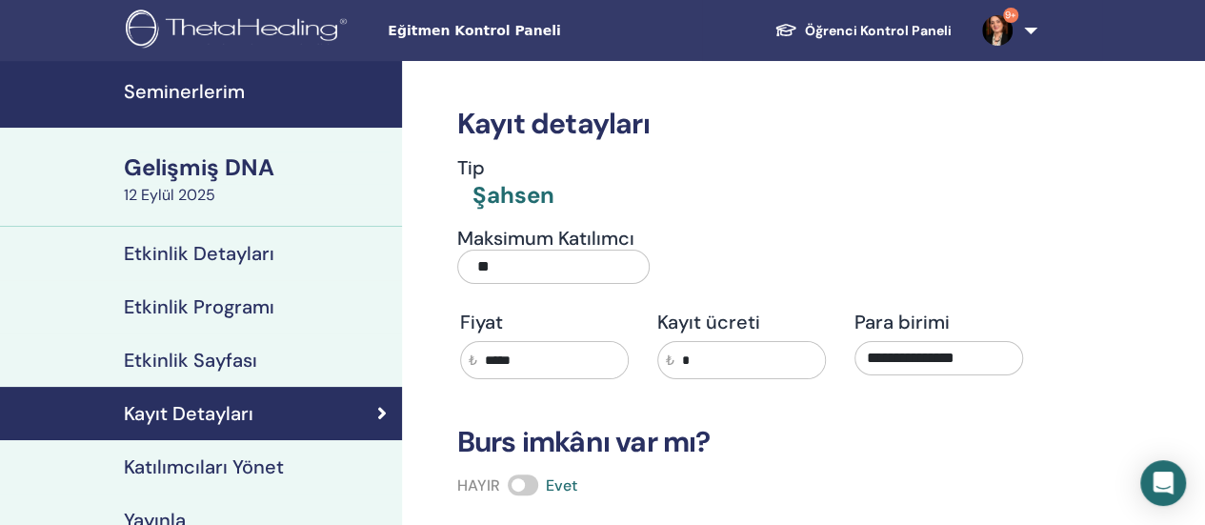
click at [186, 304] on font "Etkinlik Programı" at bounding box center [199, 306] width 151 height 25
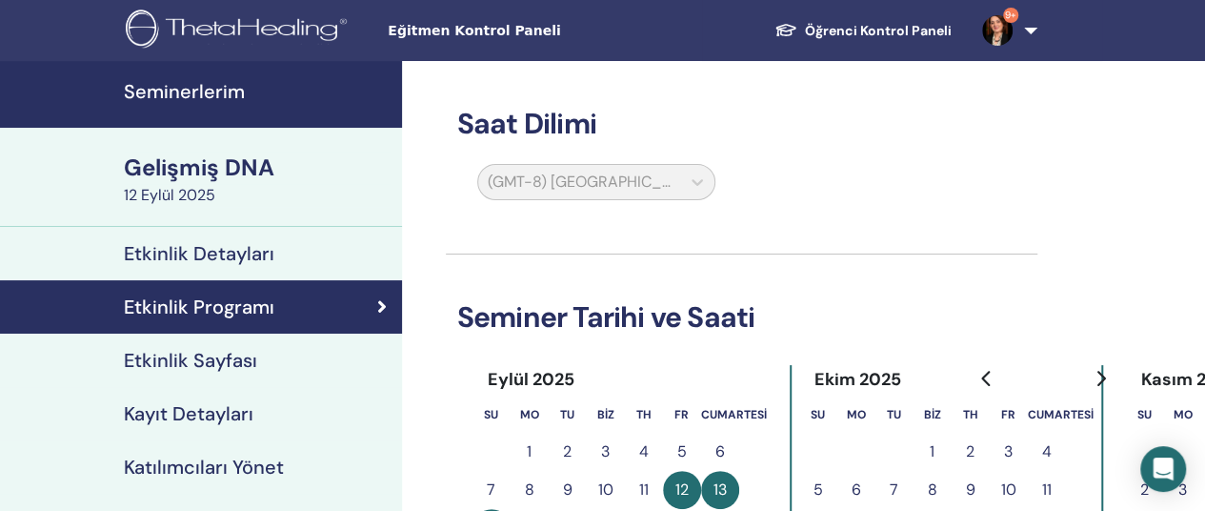
click at [173, 89] on font "Seminerlerim" at bounding box center [184, 91] width 121 height 25
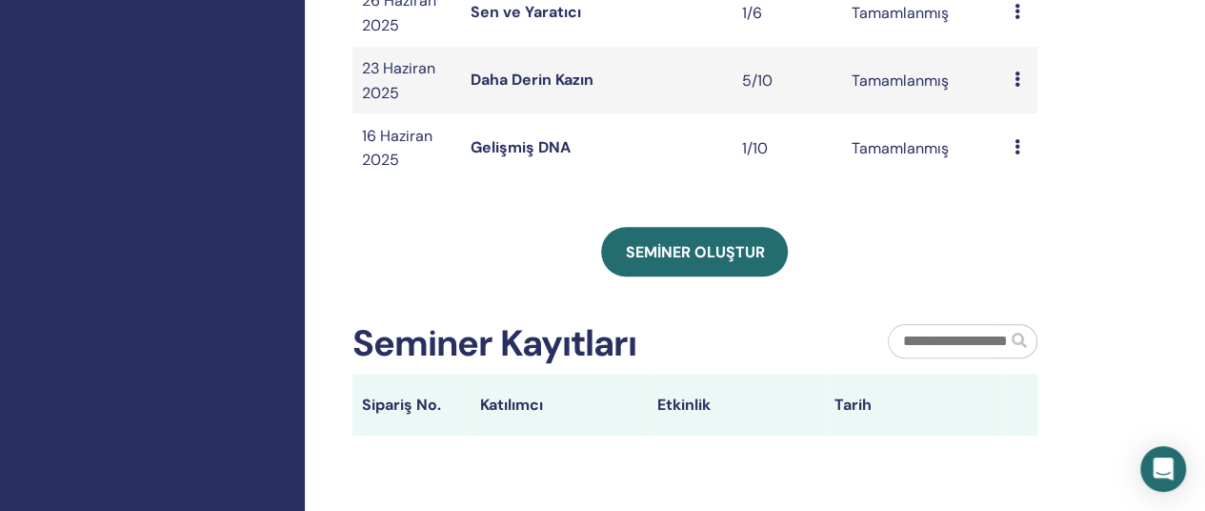
scroll to position [667, 0]
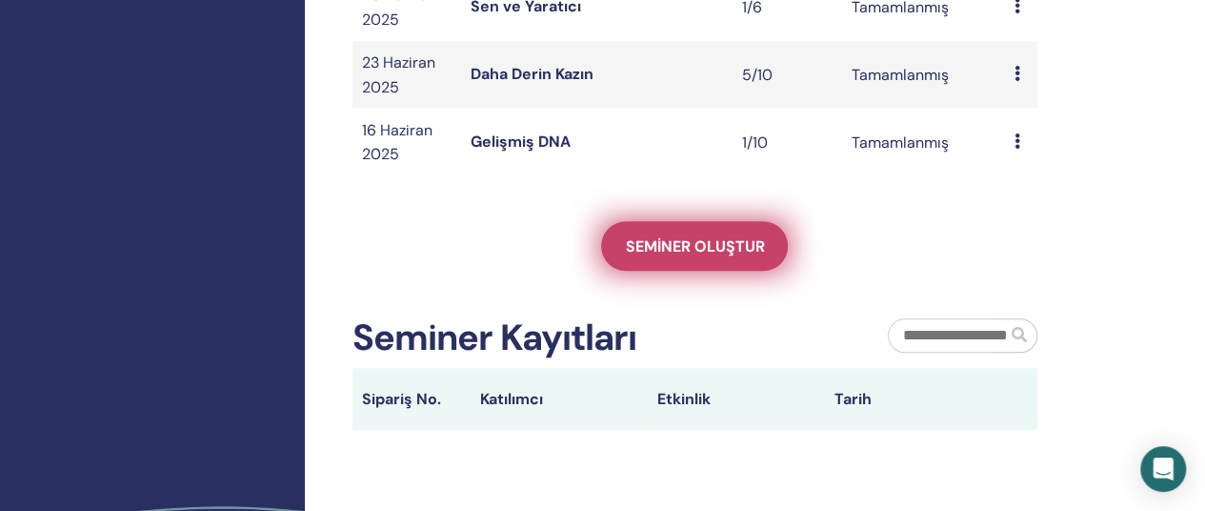
click at [687, 256] on font "Seminer oluştur" at bounding box center [694, 246] width 139 height 20
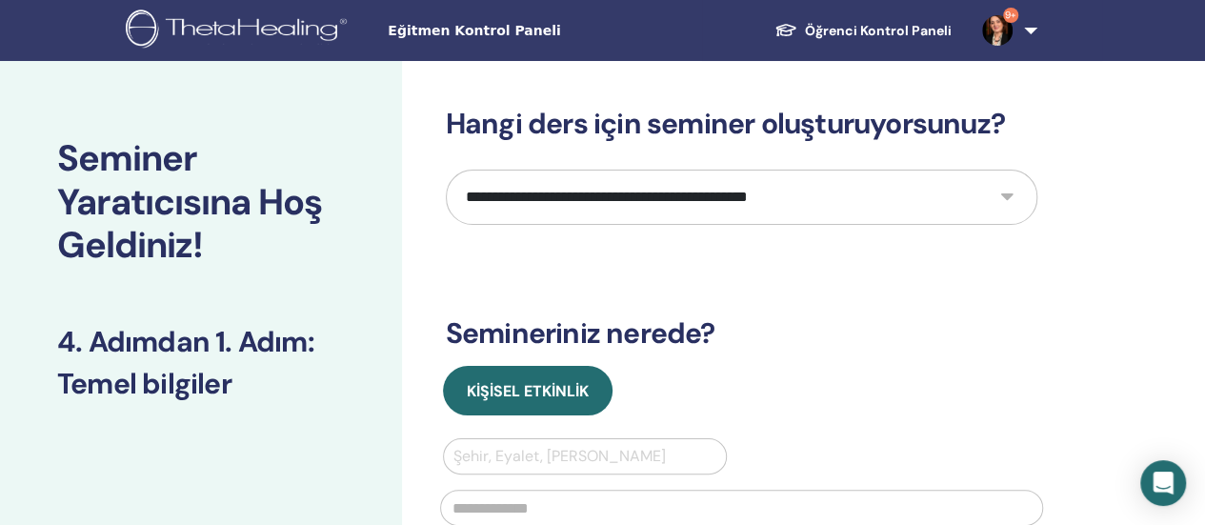
click at [573, 199] on select "**********" at bounding box center [742, 197] width 592 height 55
select select "*"
click at [446, 170] on select "**********" at bounding box center [742, 197] width 592 height 55
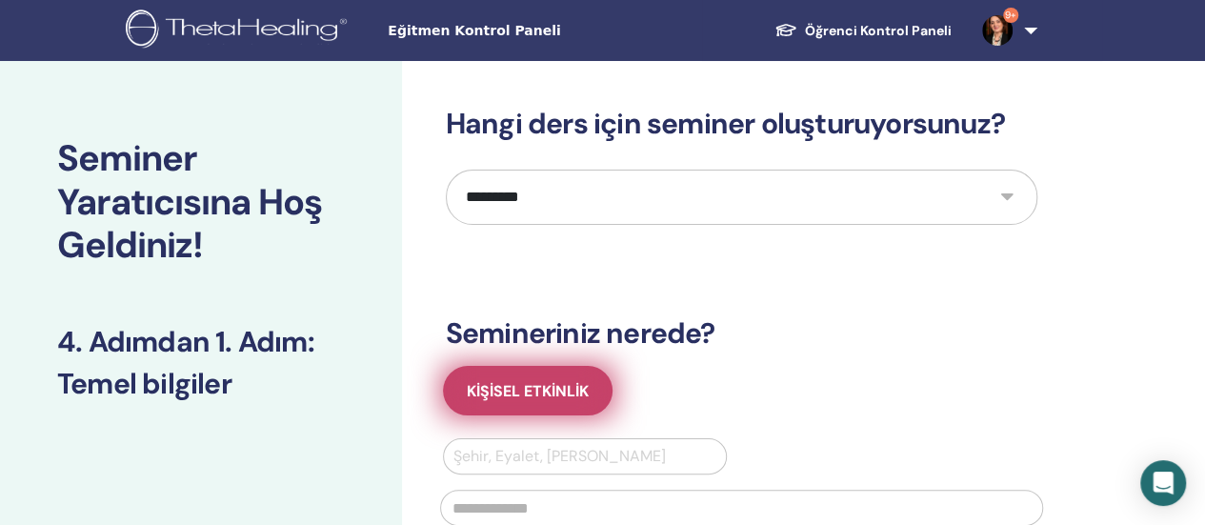
click at [537, 386] on font "Kişisel Etkinlik" at bounding box center [528, 391] width 122 height 20
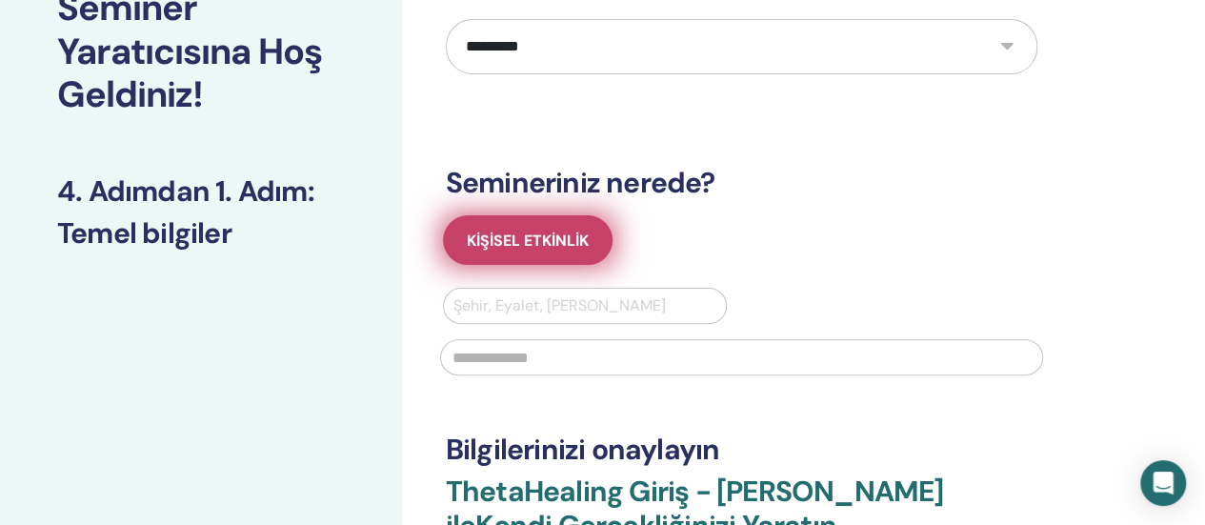
scroll to position [191, 0]
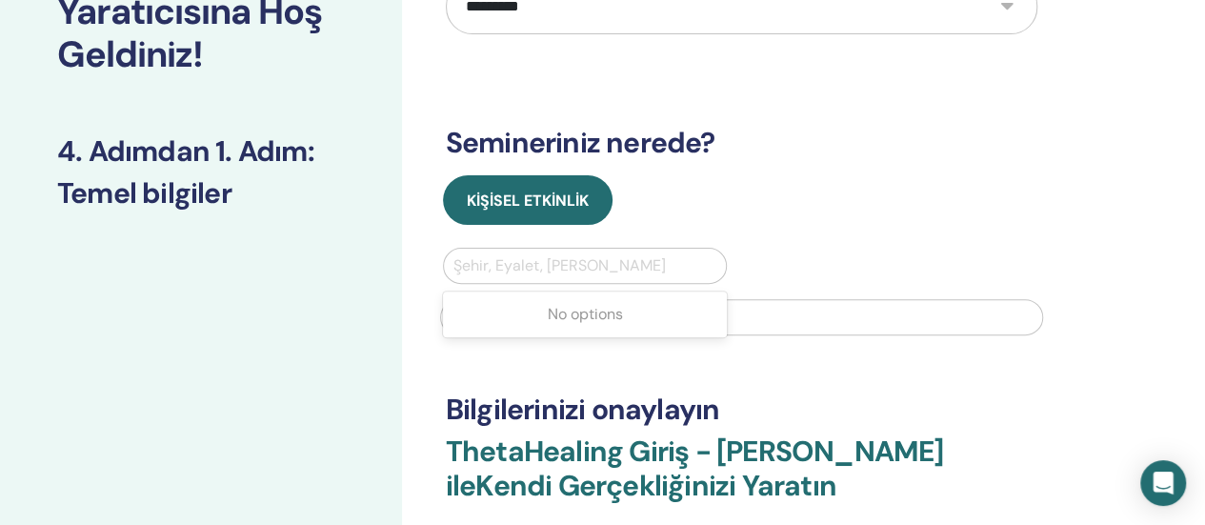
click at [502, 264] on div at bounding box center [585, 265] width 264 height 27
type input "***"
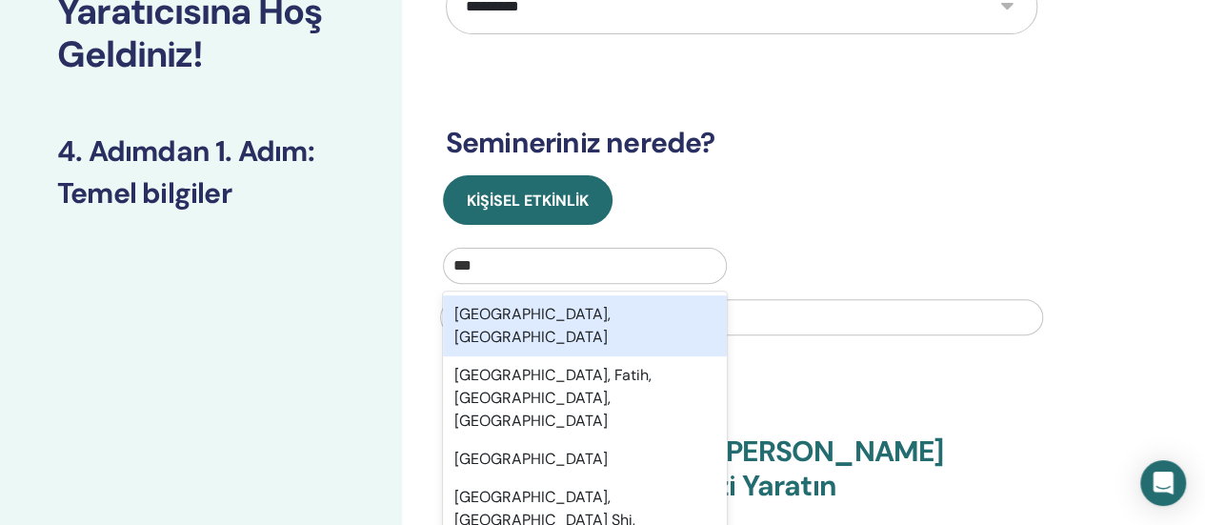
click at [541, 309] on font "İstanbul, TUR" at bounding box center [532, 325] width 156 height 43
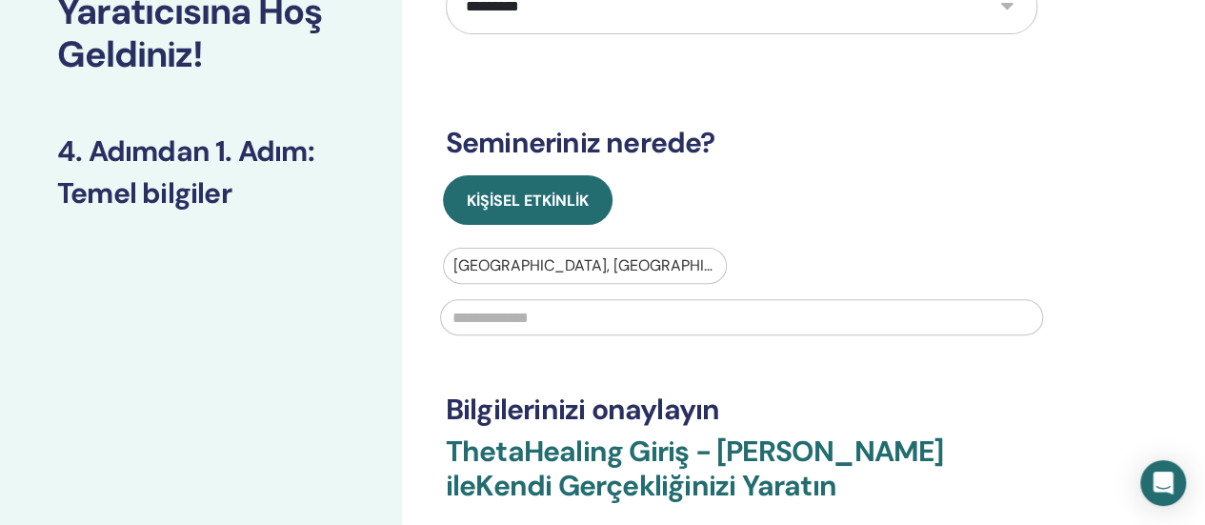
click at [541, 309] on input "text" at bounding box center [741, 317] width 603 height 36
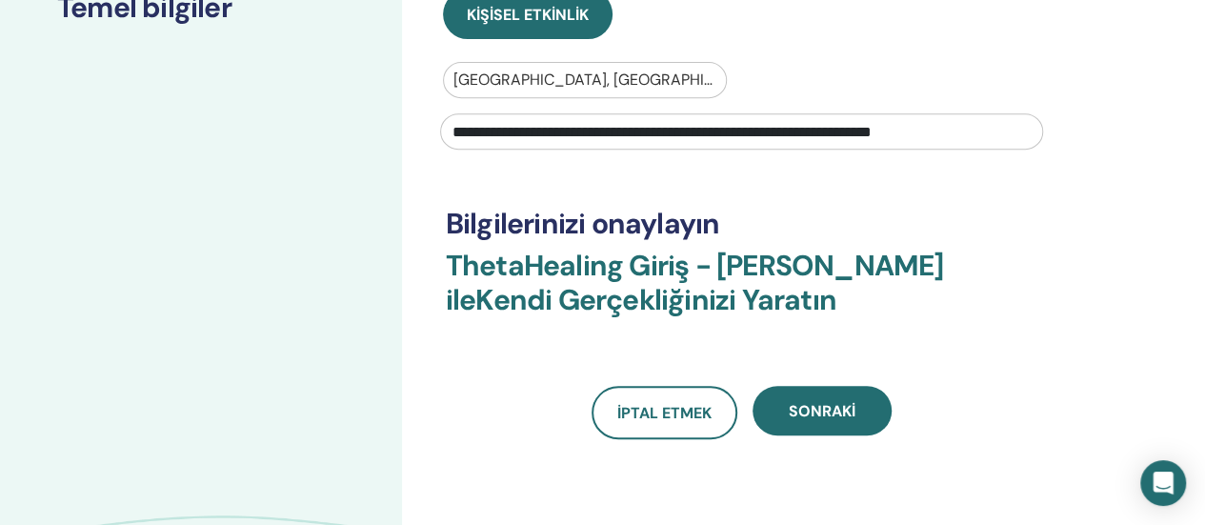
scroll to position [476, 0]
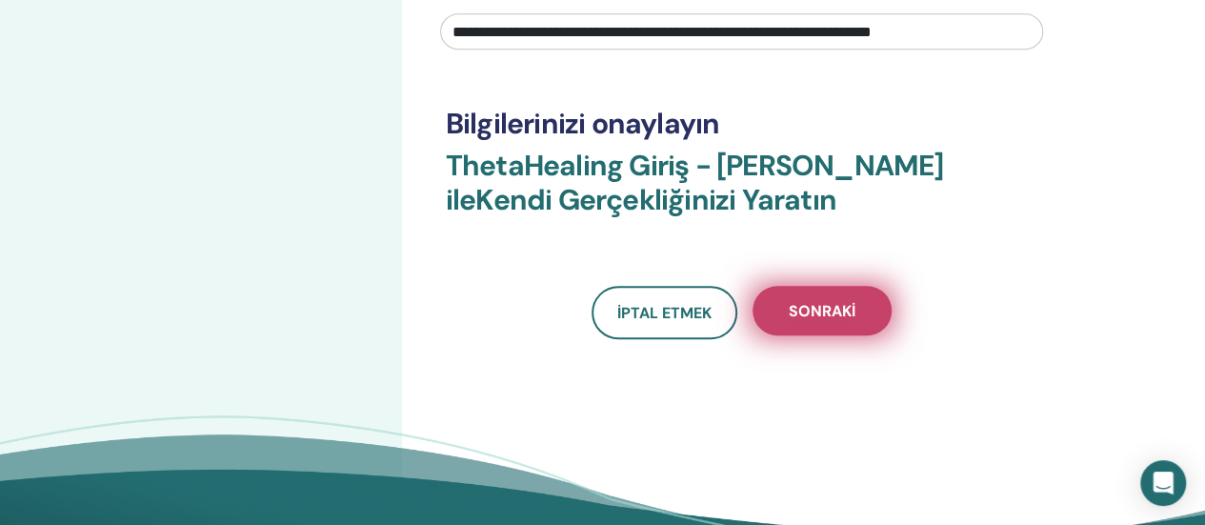
type input "**********"
click at [828, 320] on button "Sonraki" at bounding box center [822, 311] width 139 height 50
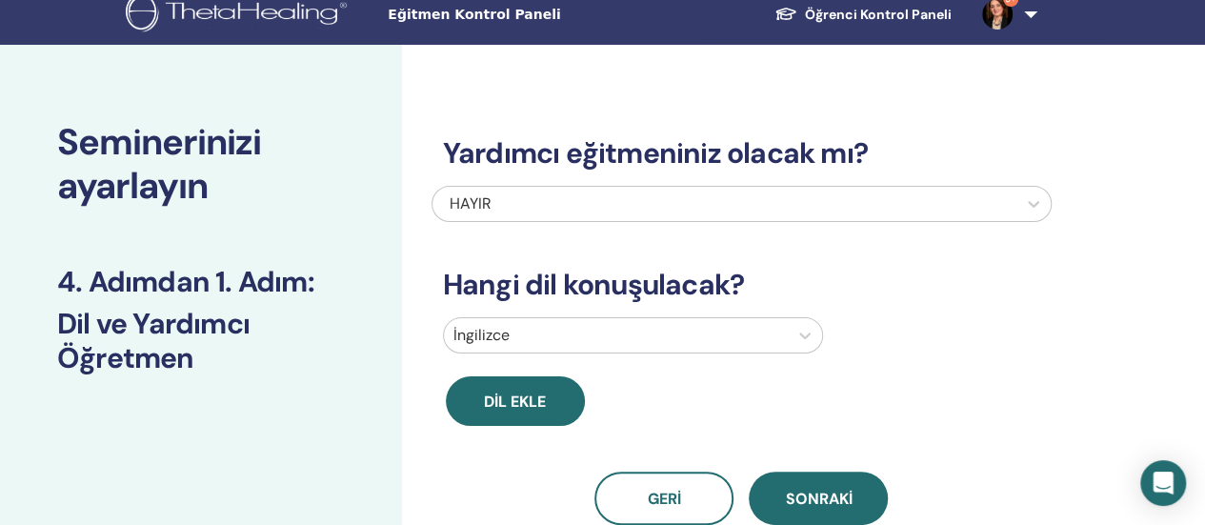
scroll to position [0, 0]
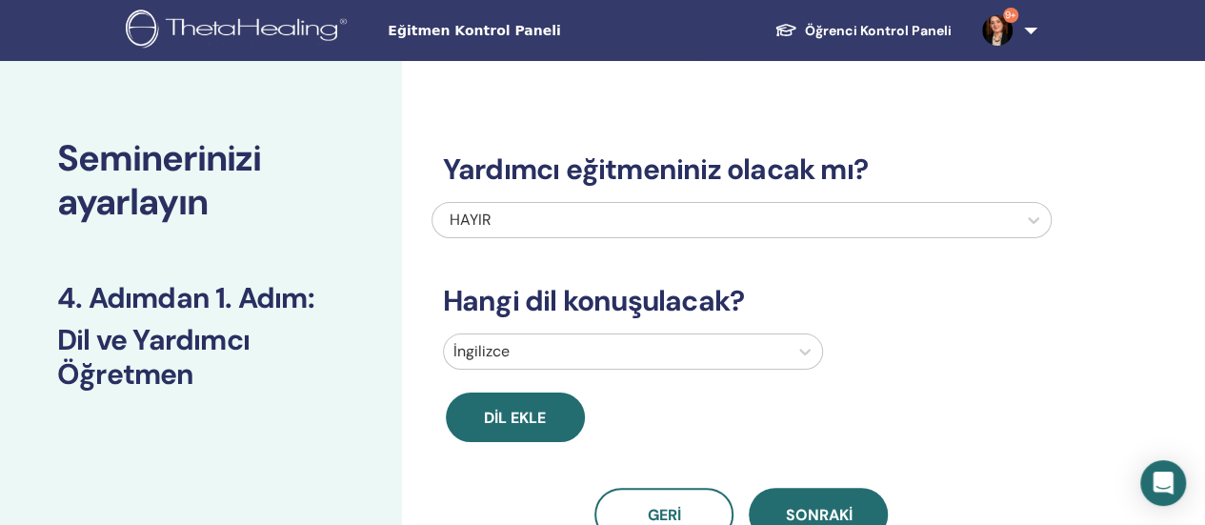
click at [785, 352] on div "İngilizce" at bounding box center [616, 351] width 344 height 34
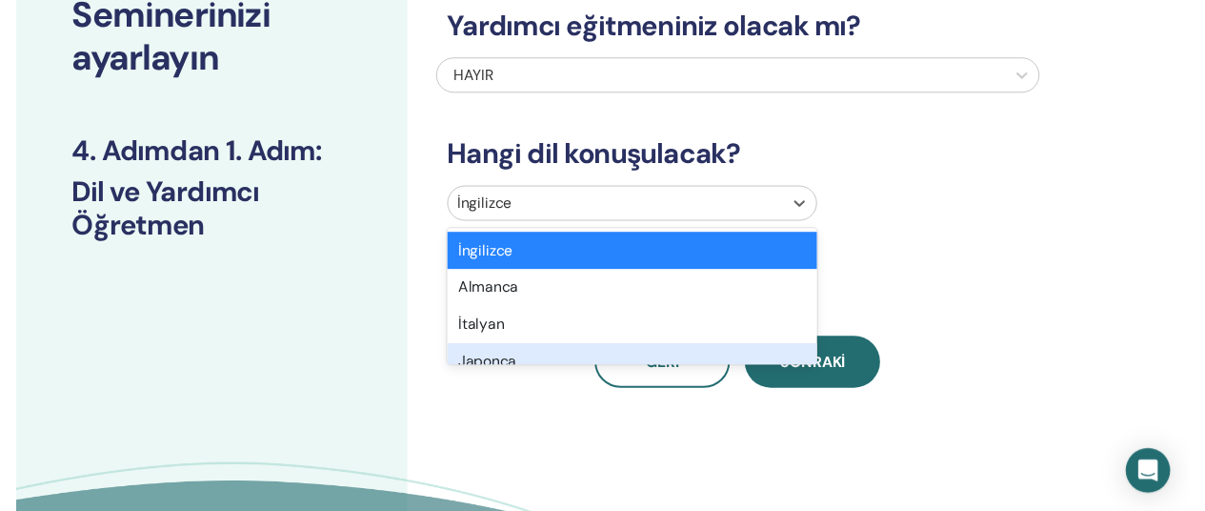
scroll to position [146, 0]
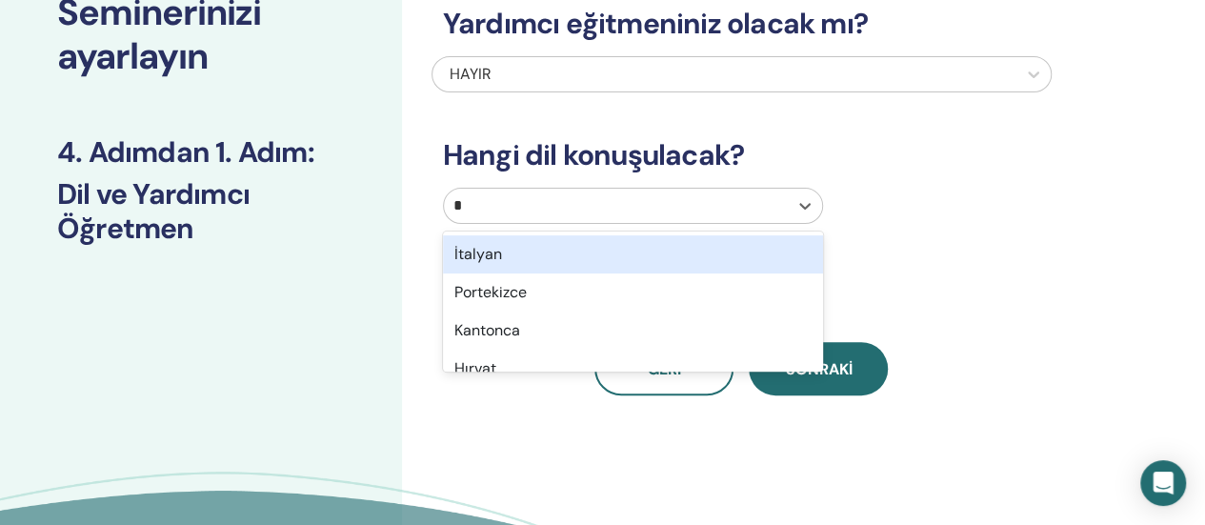
type input "**"
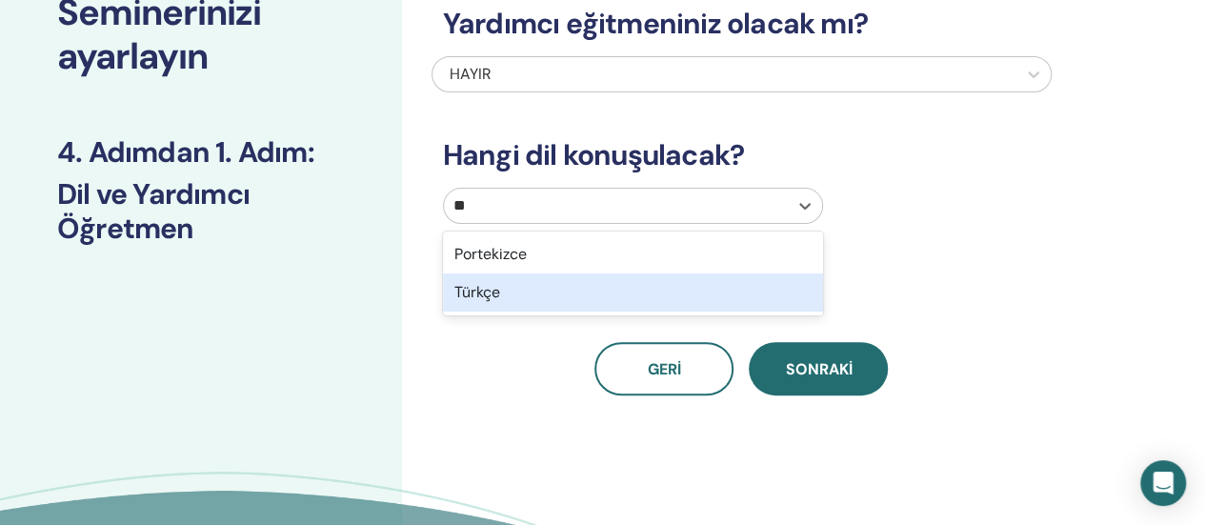
click at [472, 296] on font "Türkçe" at bounding box center [477, 292] width 46 height 20
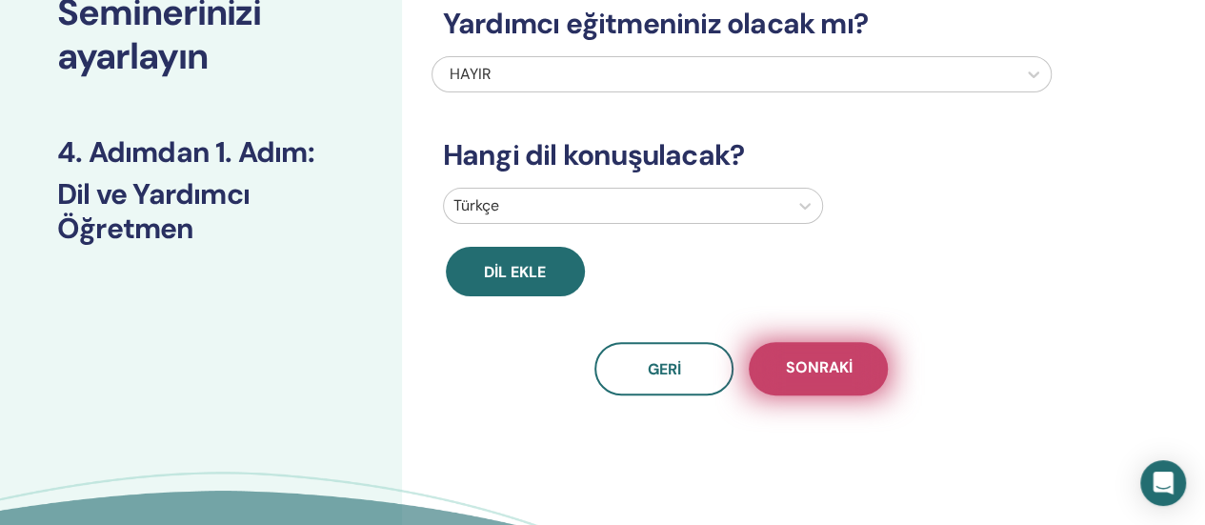
click at [814, 373] on font "Sonraki" at bounding box center [818, 367] width 67 height 20
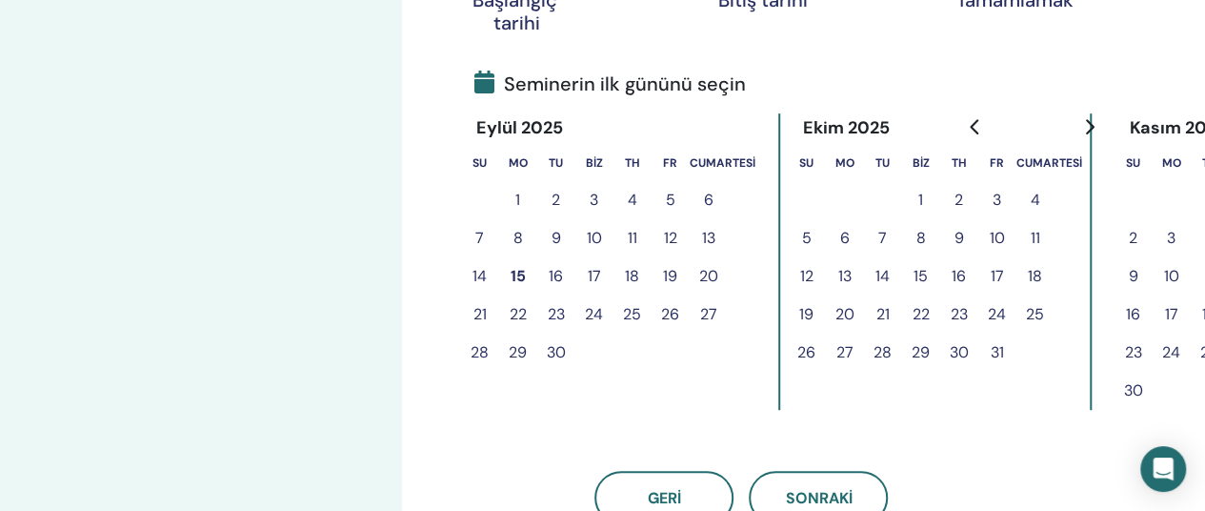
scroll to position [432, 0]
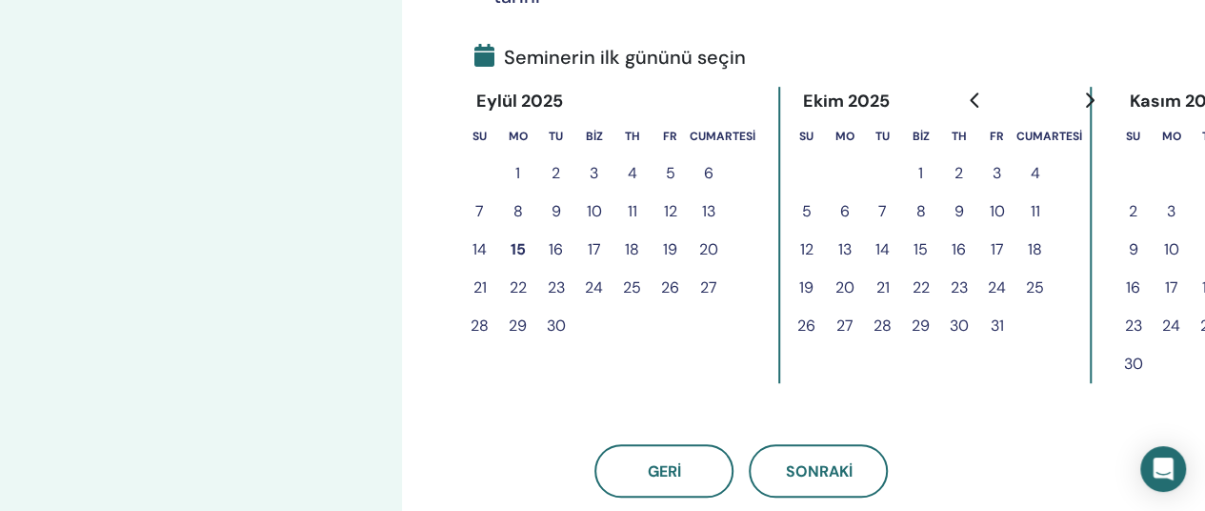
click at [554, 244] on font "16" at bounding box center [556, 249] width 14 height 20
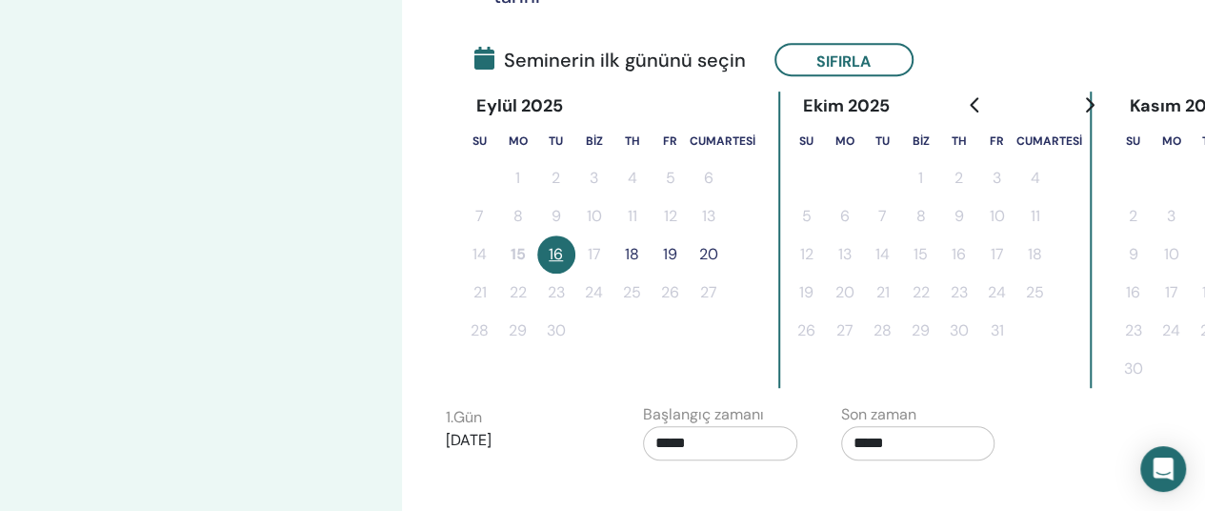
scroll to position [336, 0]
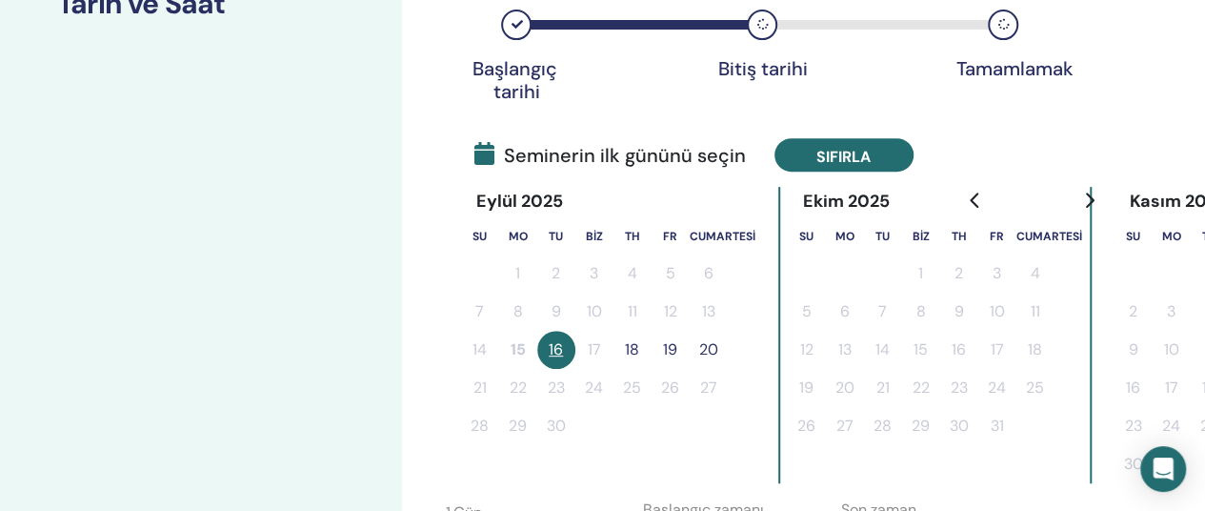
click at [850, 161] on font "Sıfırla" at bounding box center [843, 156] width 54 height 20
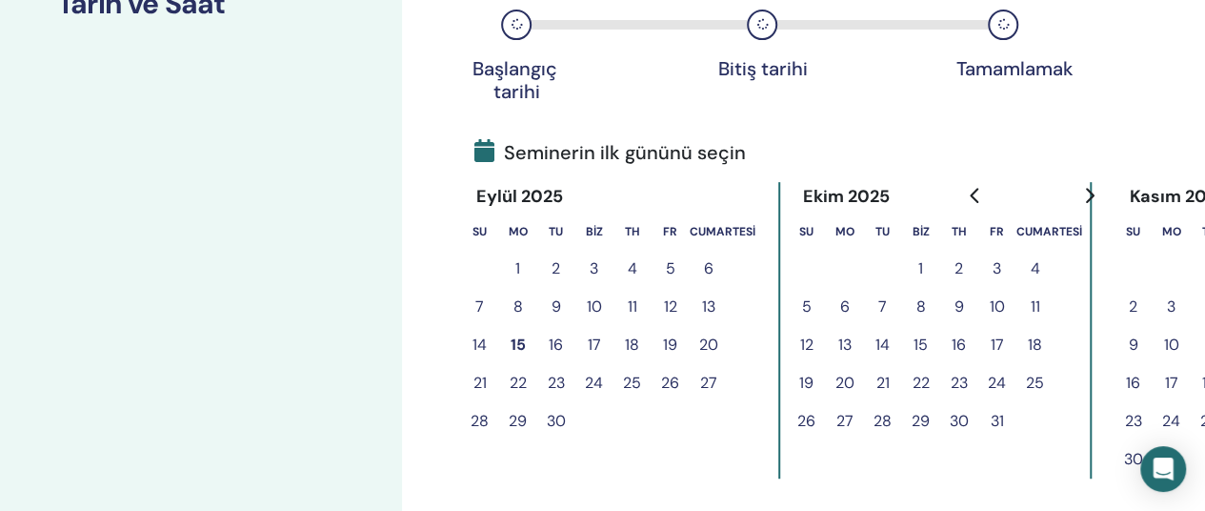
click at [517, 340] on font "15" at bounding box center [518, 344] width 15 height 20
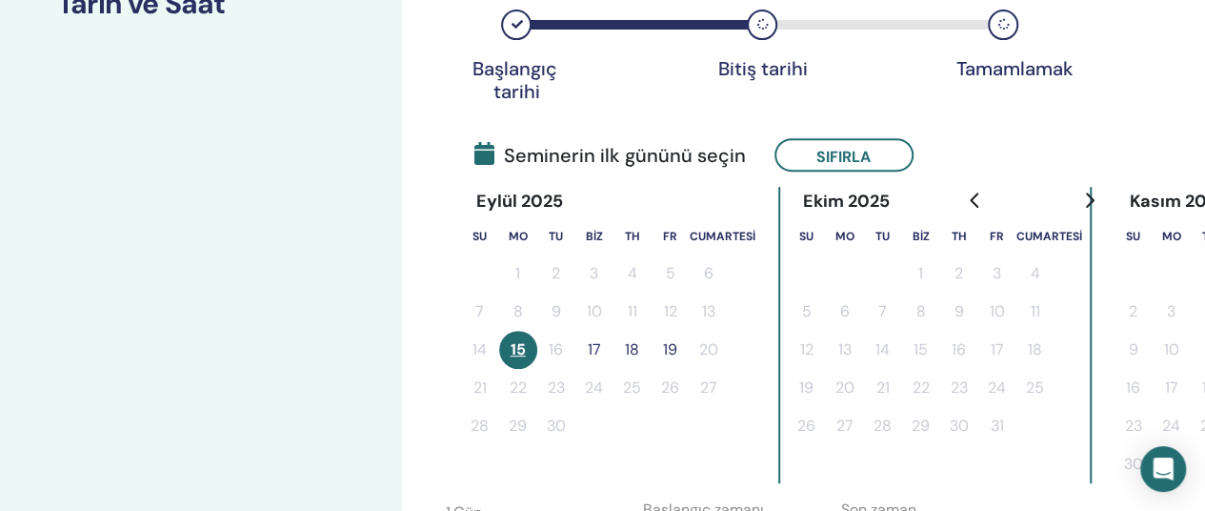
click at [599, 344] on font "17" at bounding box center [594, 349] width 13 height 20
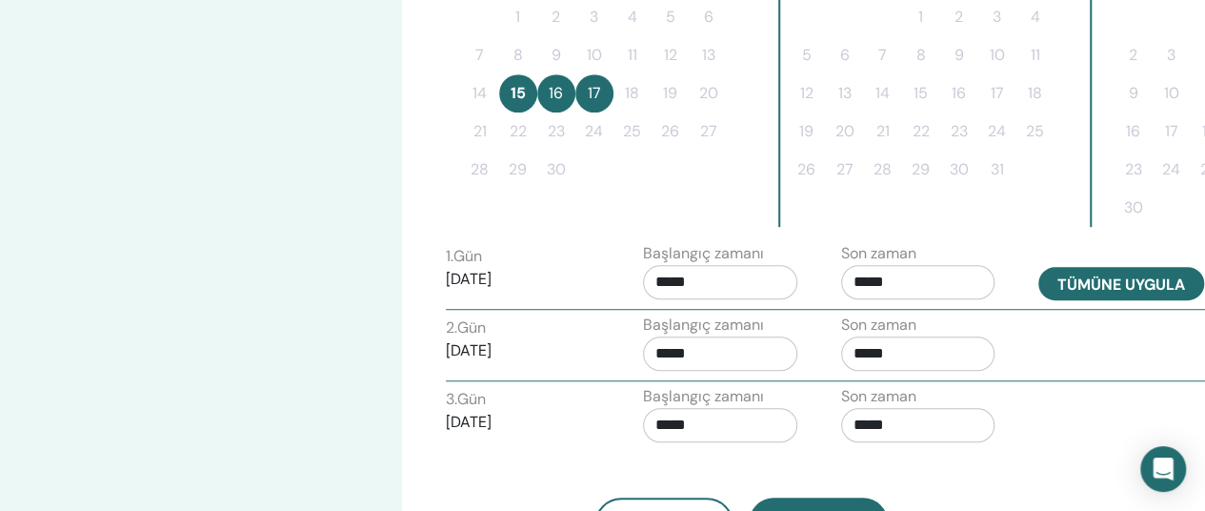
scroll to position [622, 0]
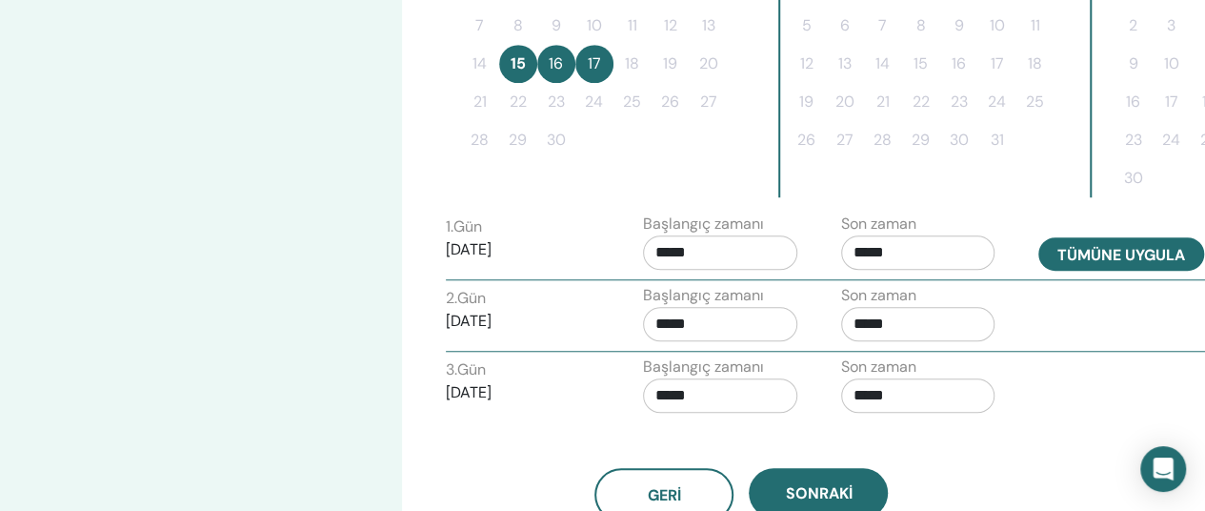
click at [1115, 253] on font "Tümüne uygula" at bounding box center [1121, 255] width 128 height 20
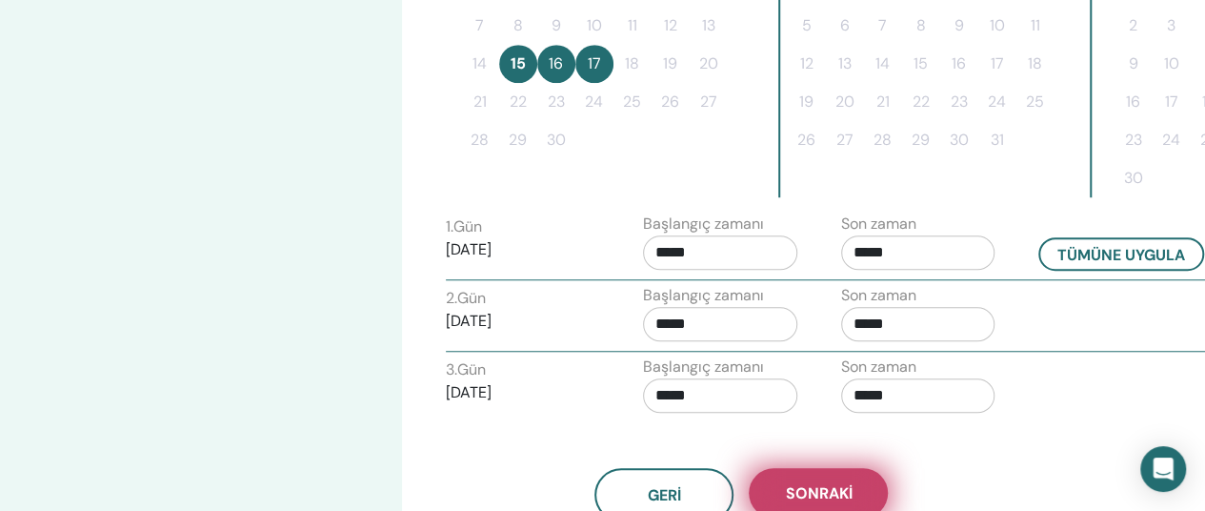
click at [816, 483] on font "Sonraki" at bounding box center [818, 493] width 67 height 20
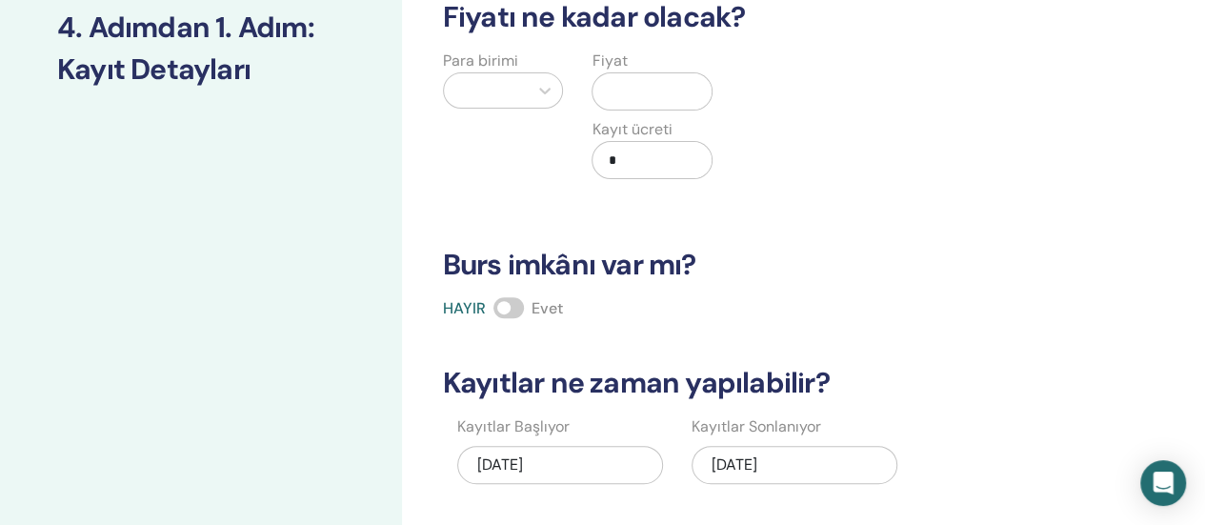
scroll to position [146, 0]
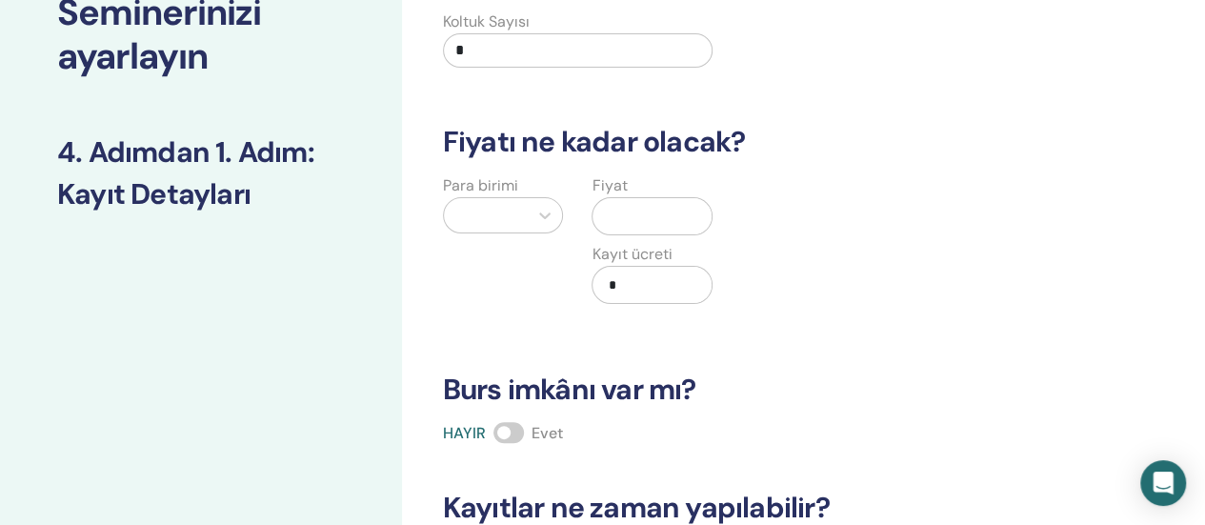
drag, startPoint x: 514, startPoint y: 50, endPoint x: 396, endPoint y: 50, distance: 118.1
click at [396, 50] on div "Seminerinizi ayarlayın 4. Adımdan 1. Adım : Kayıt Detayları Kaç kişi katılabili…" at bounding box center [602, 451] width 1205 height 1073
type input "**"
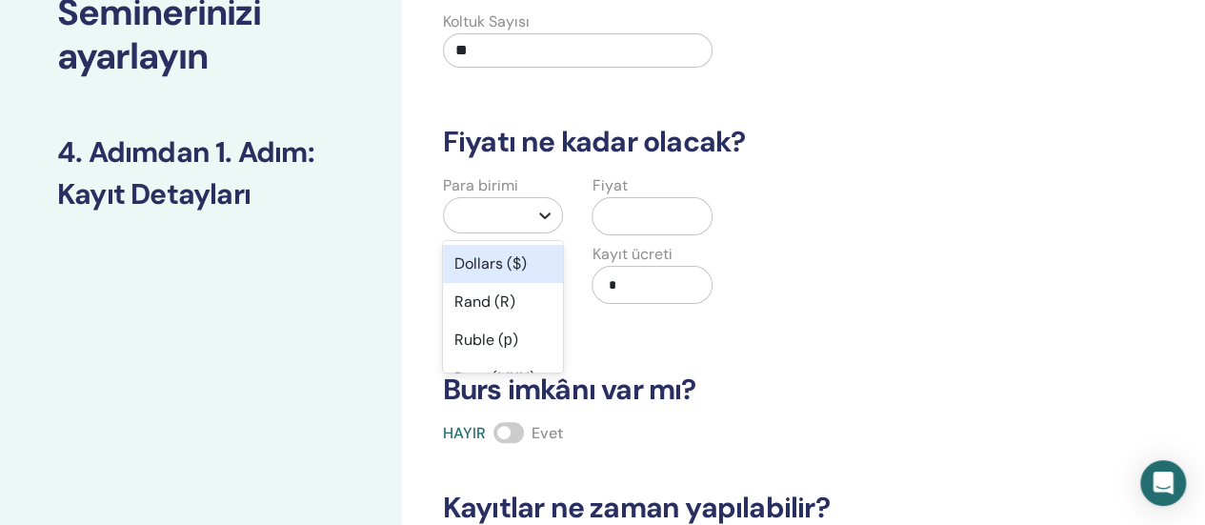
click at [539, 222] on icon at bounding box center [544, 215] width 19 height 19
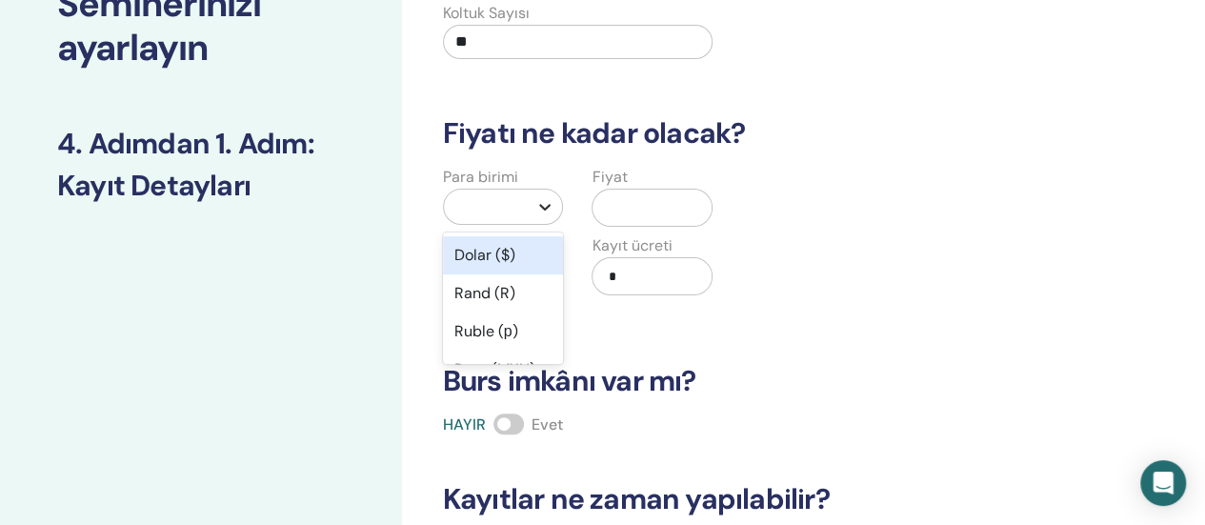
scroll to position [154, 0]
type input "**"
click at [513, 277] on div "Türk Lirası (₺)" at bounding box center [503, 266] width 121 height 61
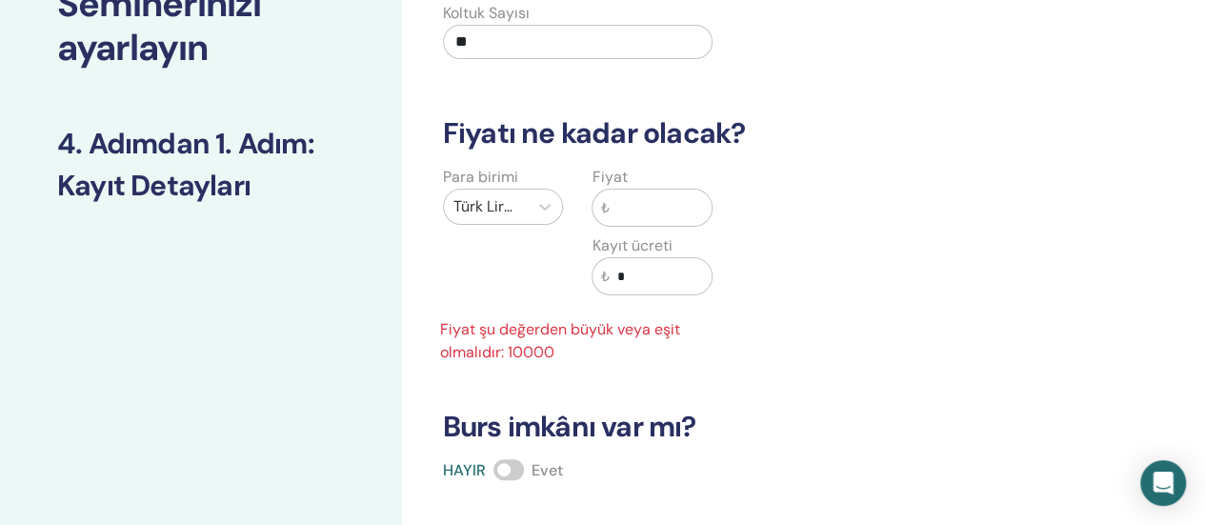
click at [613, 211] on input "text" at bounding box center [660, 208] width 103 height 36
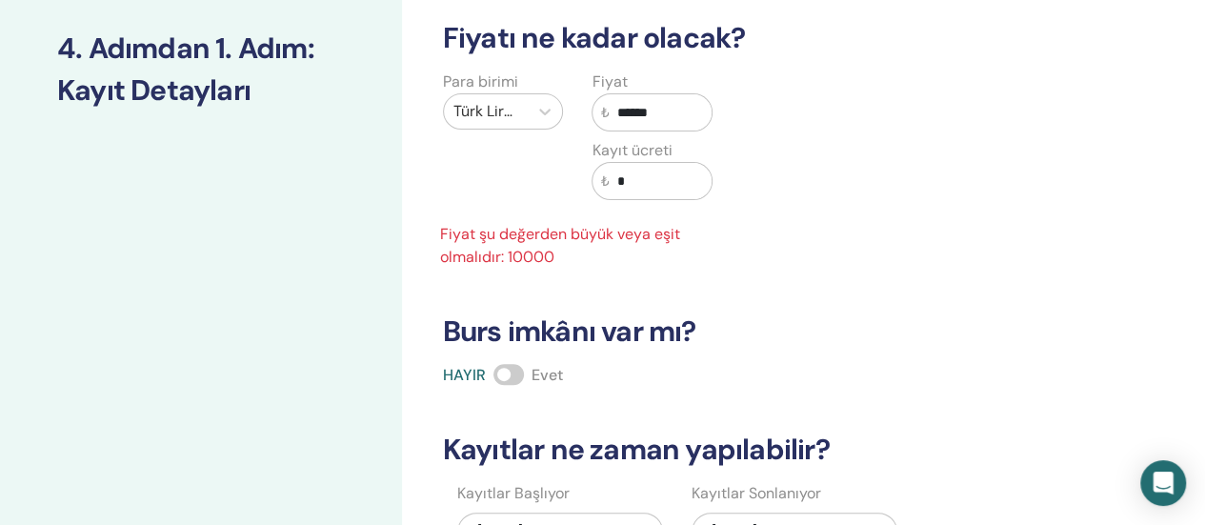
scroll to position [440, 0]
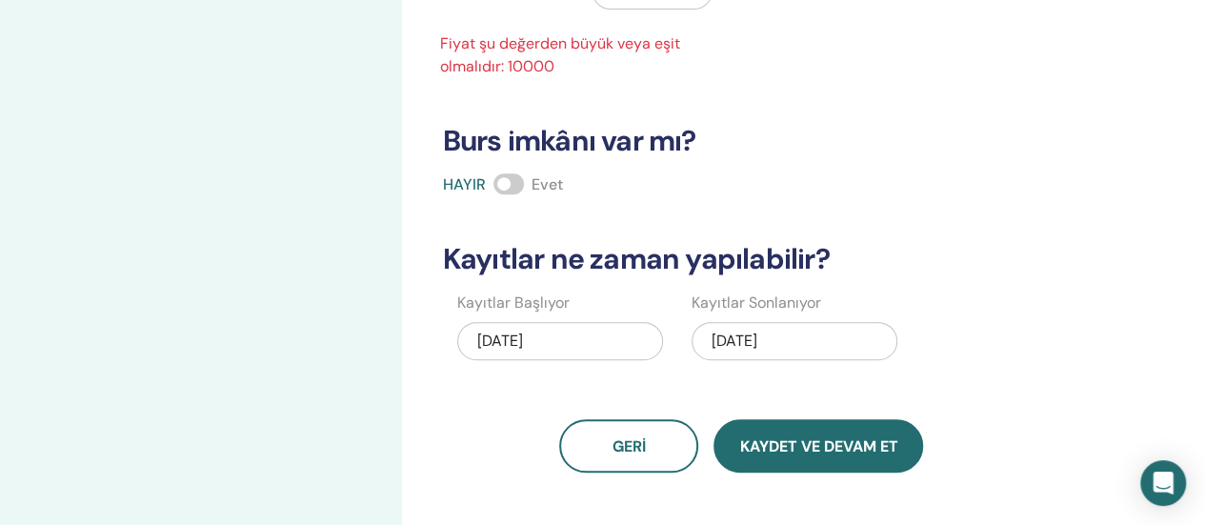
type input "******"
click at [814, 456] on button "Kaydet ve Devam Et" at bounding box center [819, 445] width 210 height 53
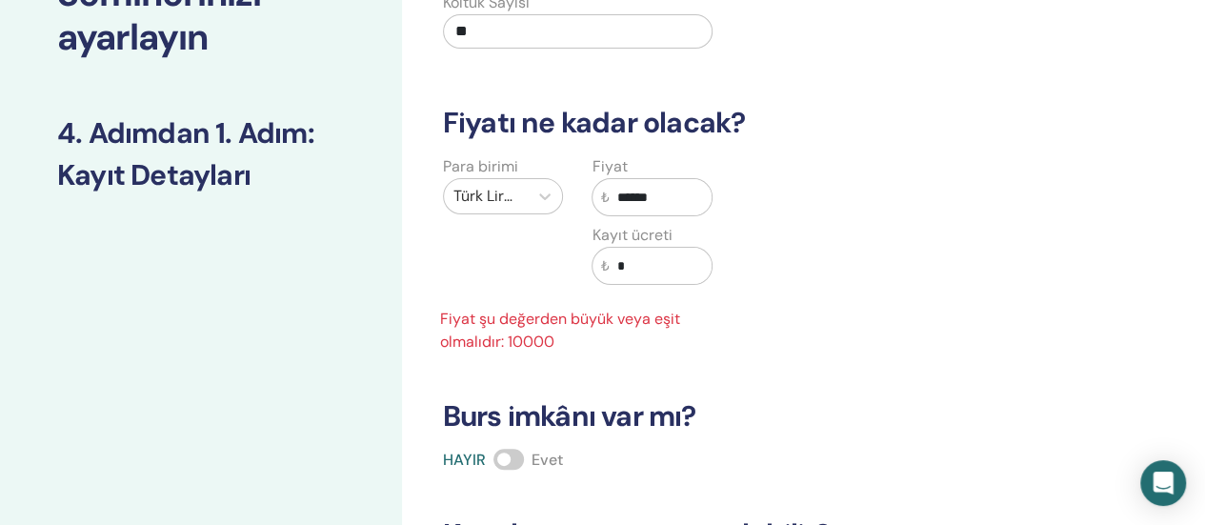
scroll to position [154, 0]
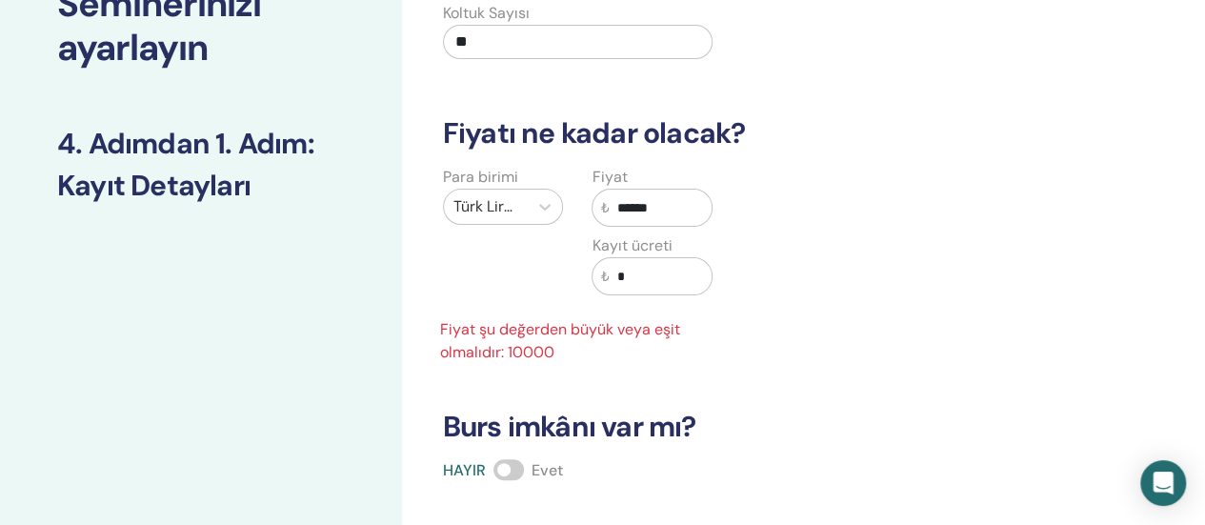
click at [629, 275] on input "*" at bounding box center [660, 276] width 103 height 36
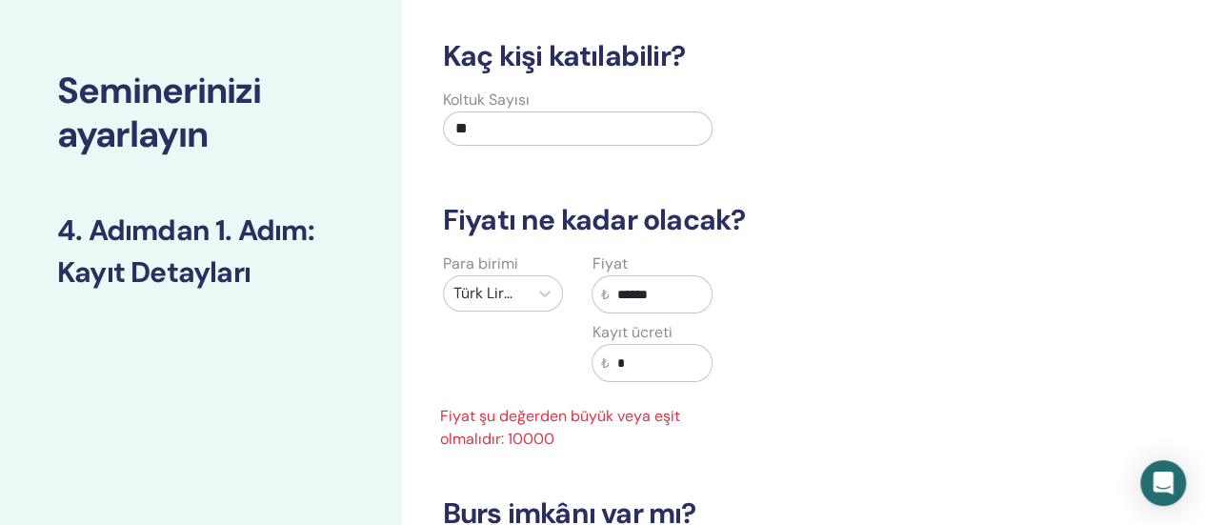
scroll to position [95, 0]
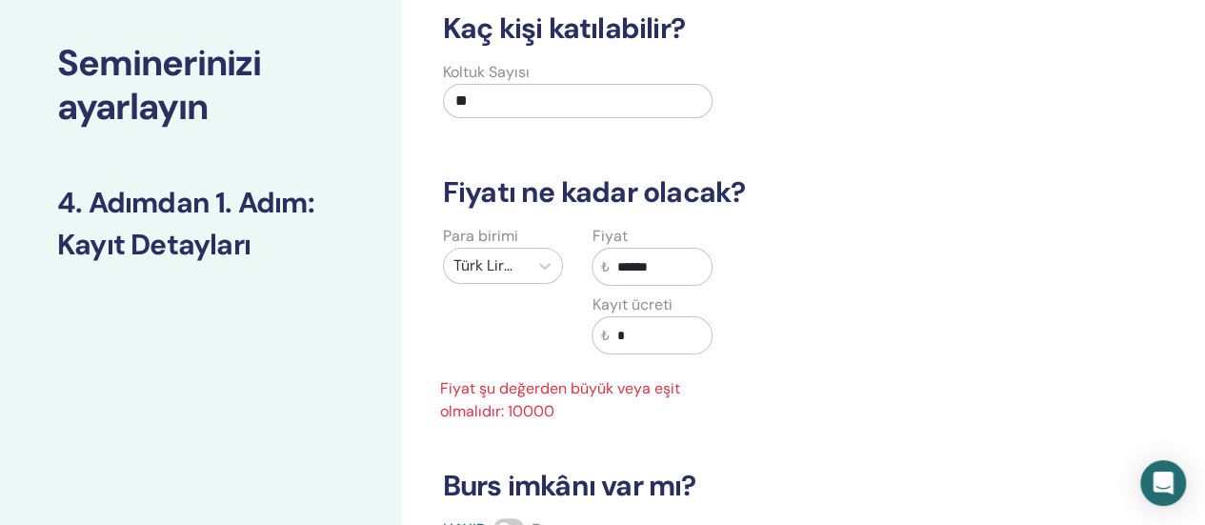
click at [665, 262] on input "******" at bounding box center [660, 267] width 103 height 36
drag, startPoint x: 634, startPoint y: 336, endPoint x: 554, endPoint y: 338, distance: 80.0
click at [554, 338] on div "Para birimi Türk Lirası (₺) Fiyat ₺ ****** Kayıt ücreti ₺ * Fiyat şu değerden b…" at bounding box center [578, 324] width 299 height 198
type input "*"
click at [677, 255] on input "******" at bounding box center [660, 267] width 103 height 36
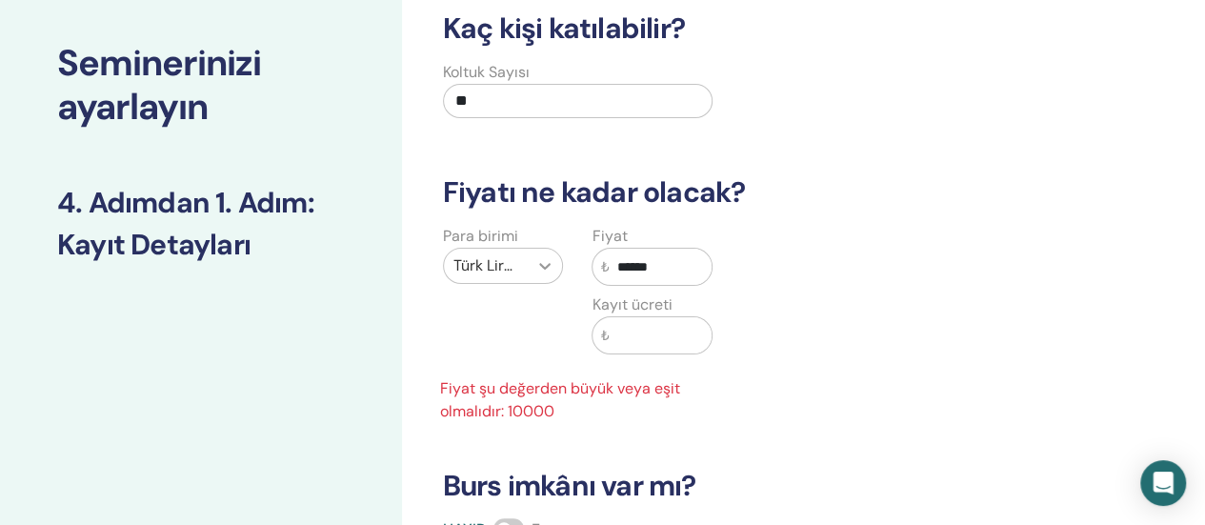
drag, startPoint x: 677, startPoint y: 255, endPoint x: 539, endPoint y: 254, distance: 138.1
click at [539, 254] on div "Para birimi Türk Lirası (₺) Fiyat ₺ ****** Kayıt ücreti ₺ Fiyat şu değerden büy…" at bounding box center [578, 324] width 299 height 198
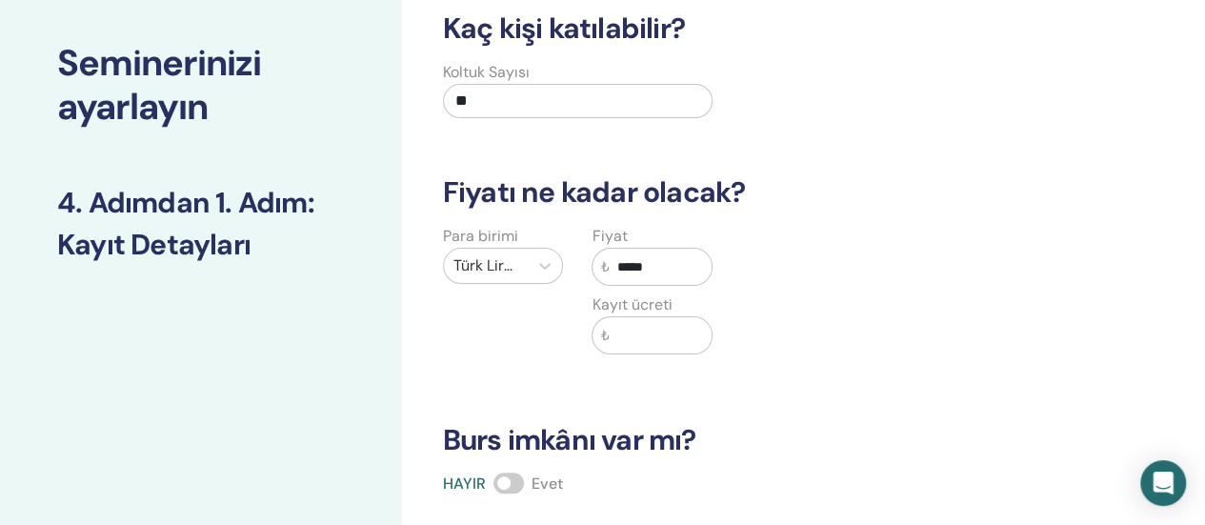
type input "*****"
click at [875, 310] on div "Para birimi Türk Lirası (₺) Fiyat ₺ ***** Kayıt ücreti ₺" at bounding box center [727, 301] width 620 height 152
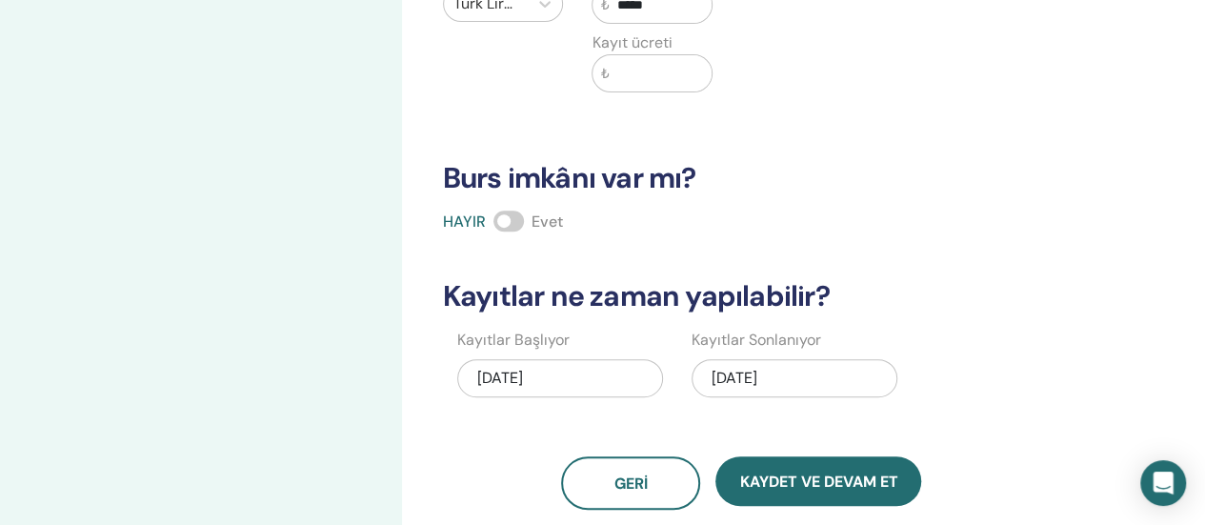
scroll to position [381, 0]
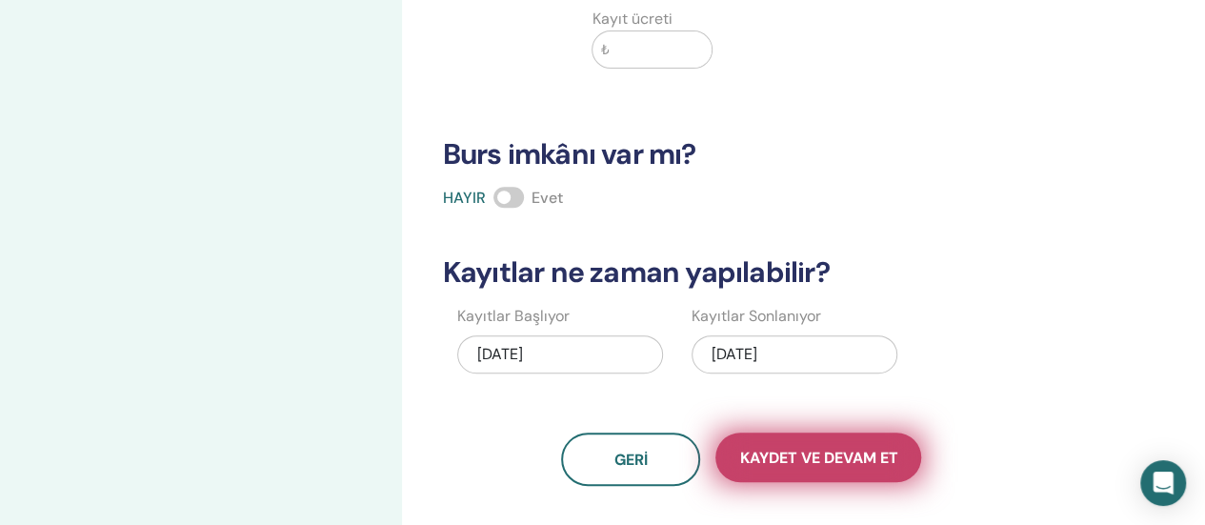
click at [834, 463] on font "Kaydet ve Devam Et" at bounding box center [818, 458] width 158 height 20
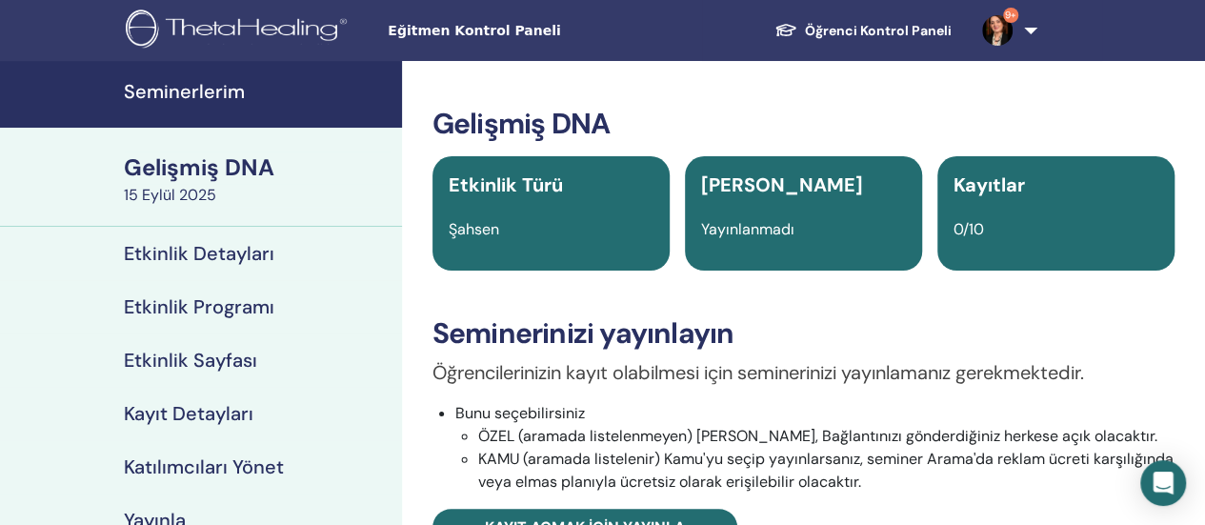
scroll to position [95, 0]
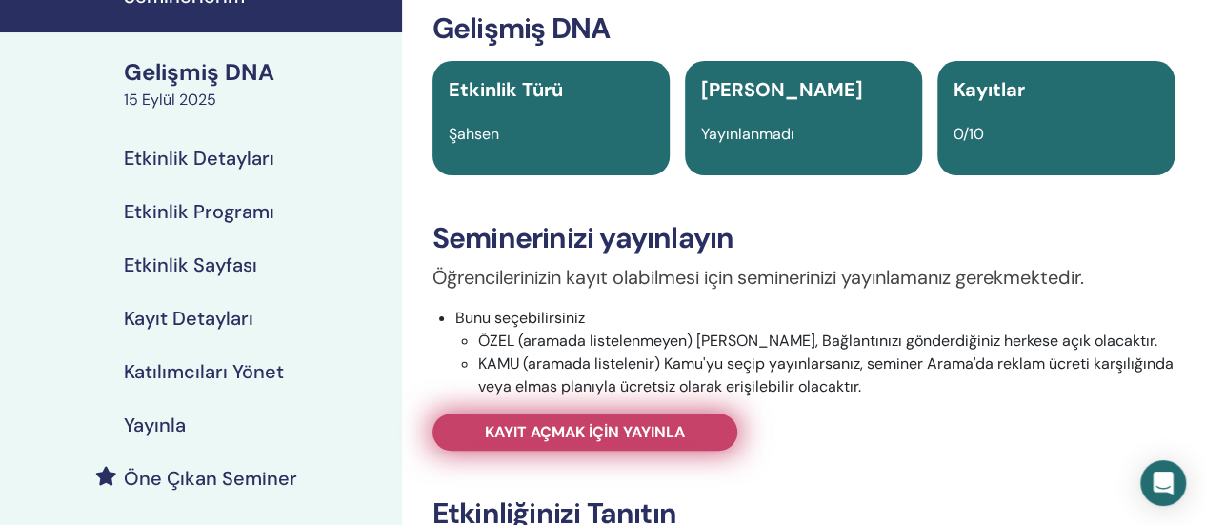
click at [646, 428] on font "Kayıt açmak için yayınla" at bounding box center [585, 432] width 200 height 20
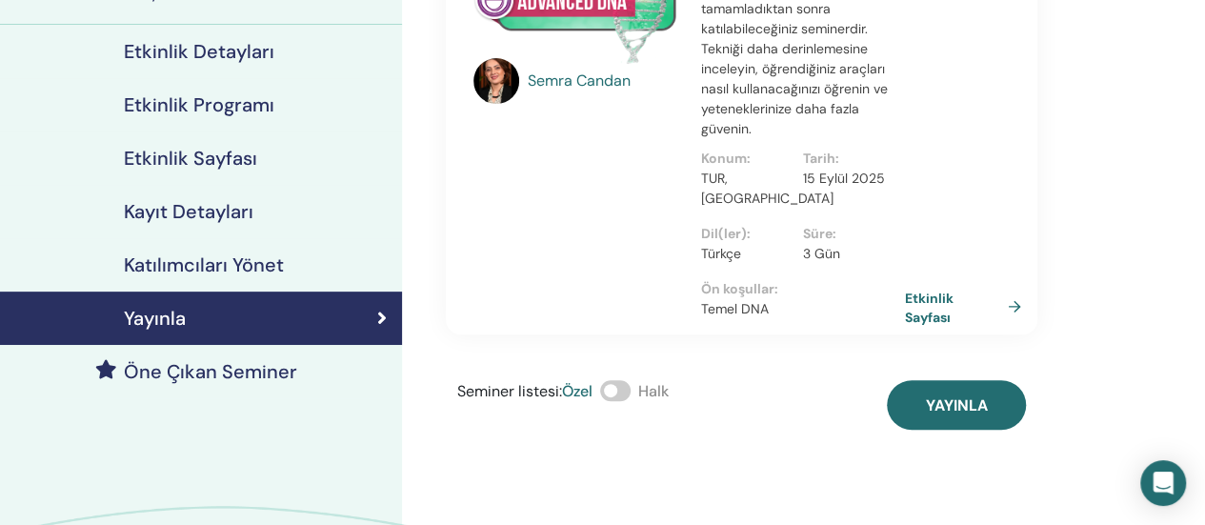
scroll to position [286, 0]
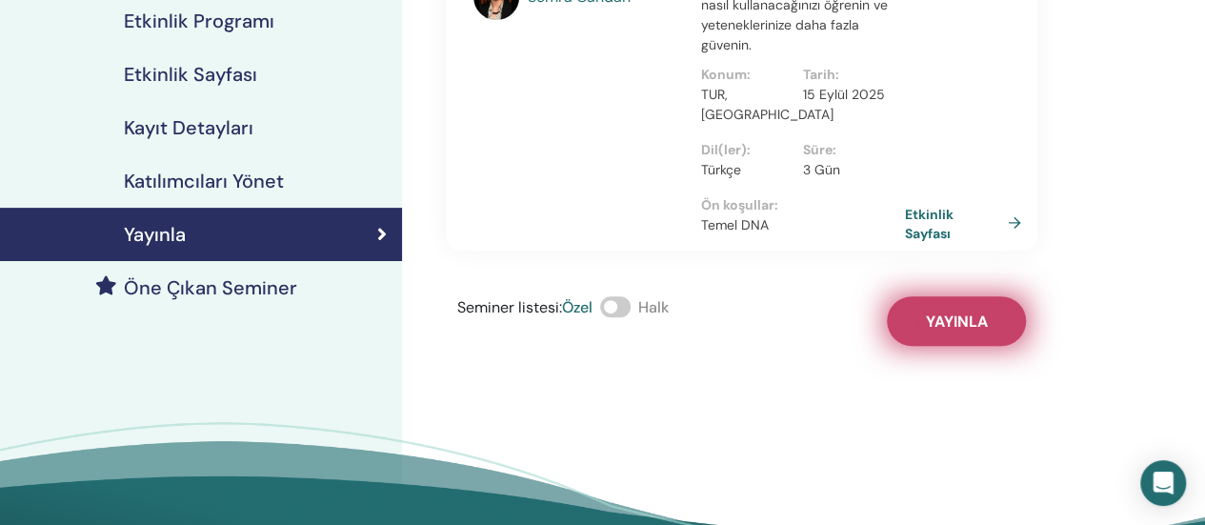
click at [958, 312] on button "Yayınla" at bounding box center [956, 321] width 139 height 50
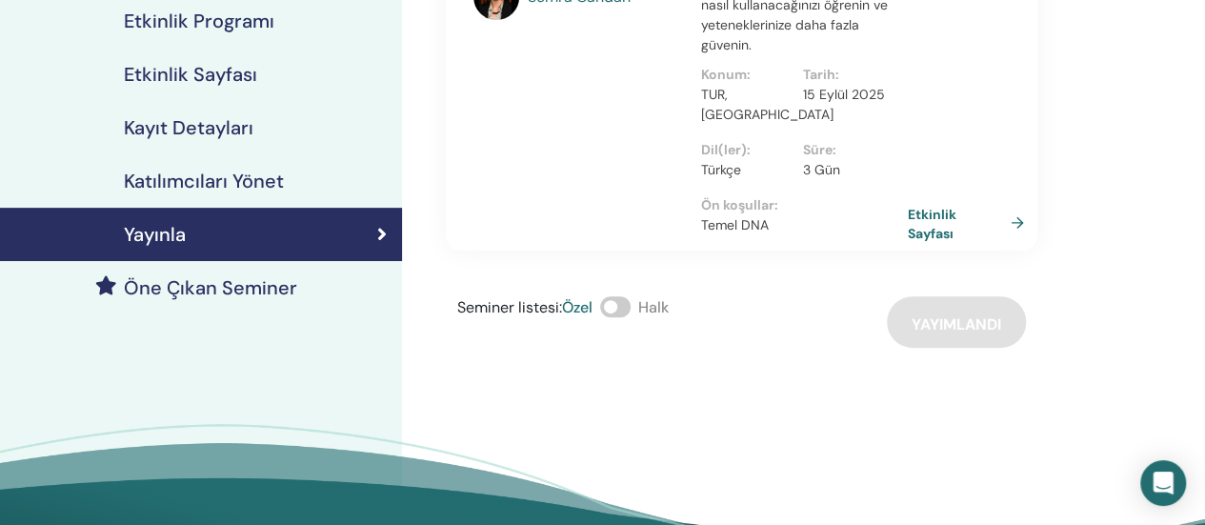
click at [922, 206] on font "Etkinlik Sayfası" at bounding box center [932, 223] width 49 height 35
